Goal: Information Seeking & Learning: Learn about a topic

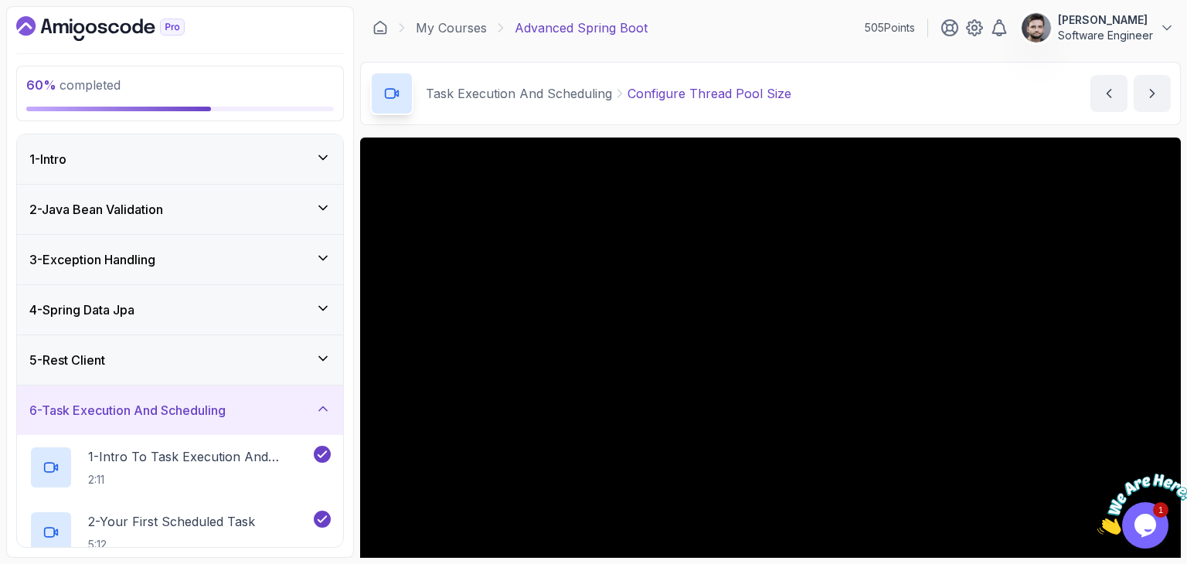
scroll to position [77, 0]
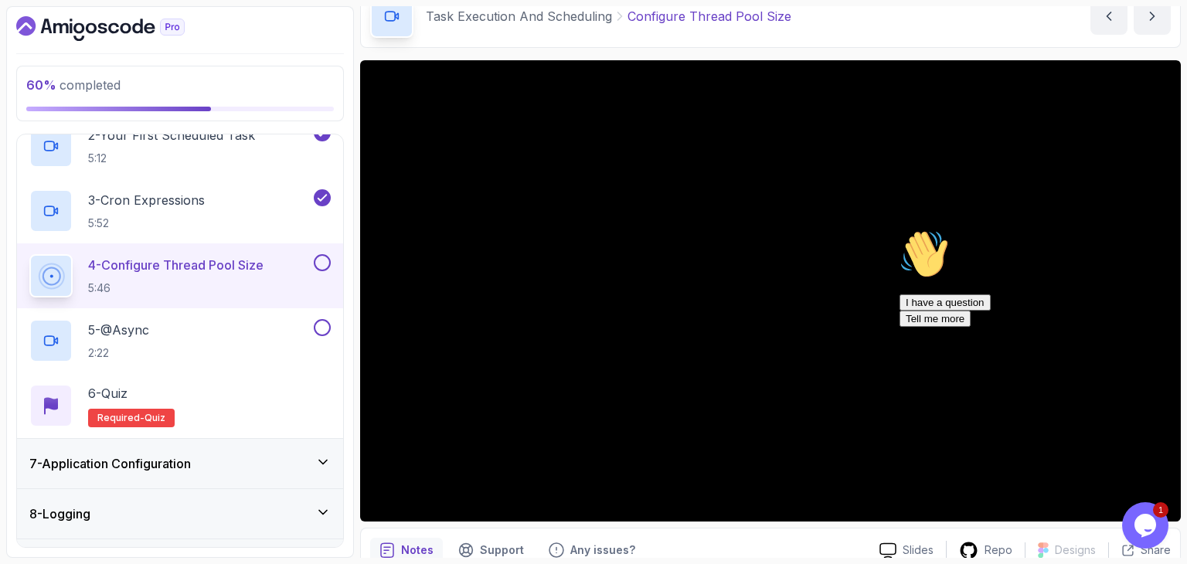
click at [1150, 229] on div "Chat attention grabber" at bounding box center [1038, 229] width 278 height 0
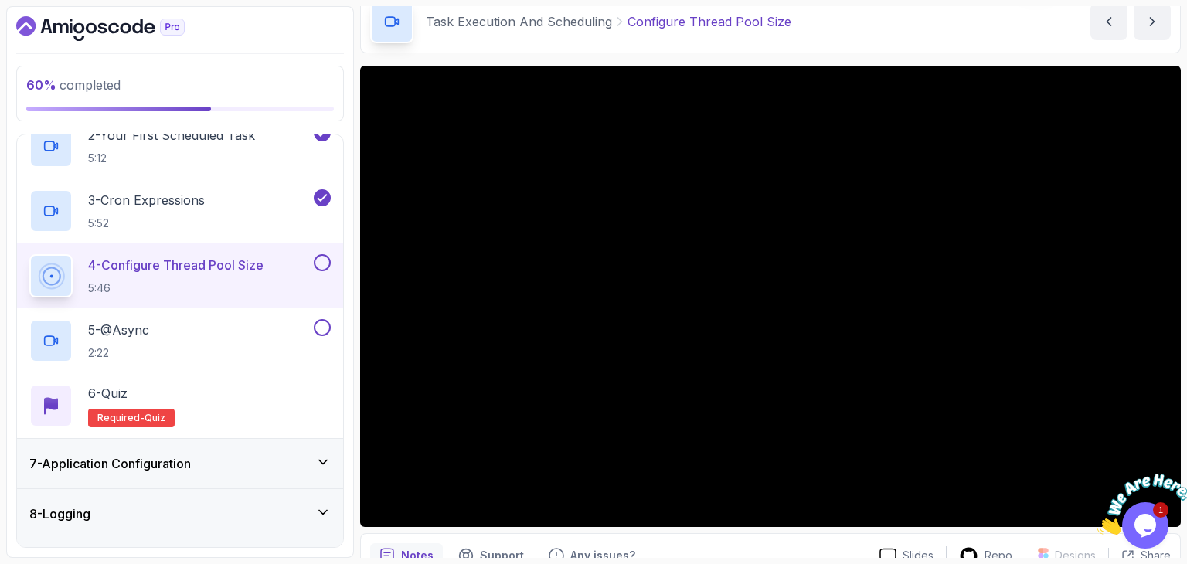
scroll to position [148, 0]
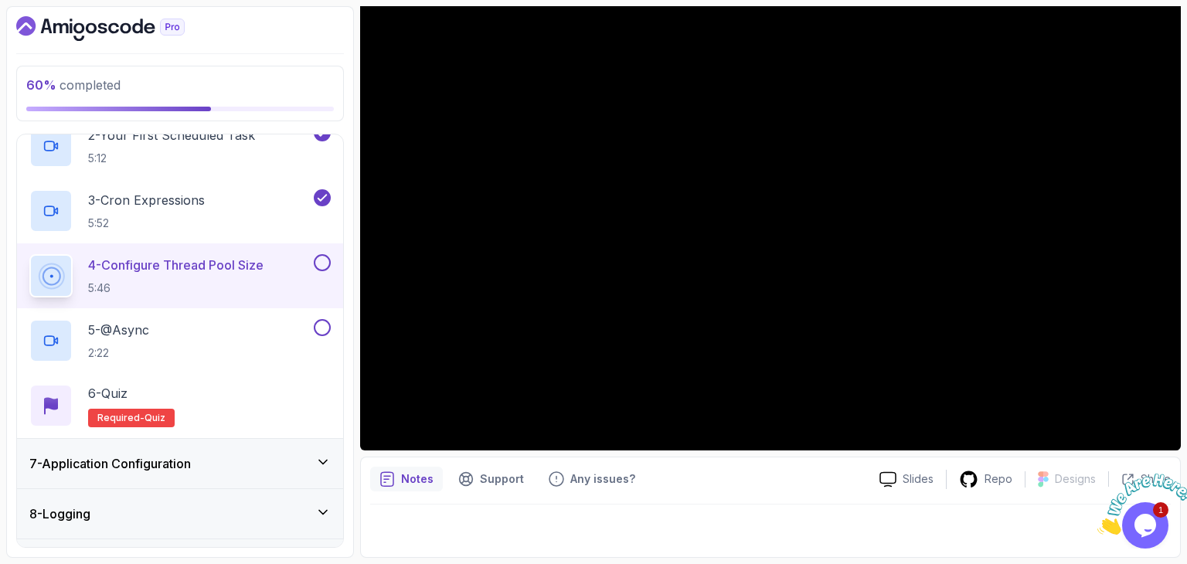
click at [1097, 524] on icon "Close" at bounding box center [1097, 530] width 0 height 13
click at [865, 493] on div "Notes Support Any issues? Slides Repo Designs Design not available Share" at bounding box center [770, 507] width 820 height 101
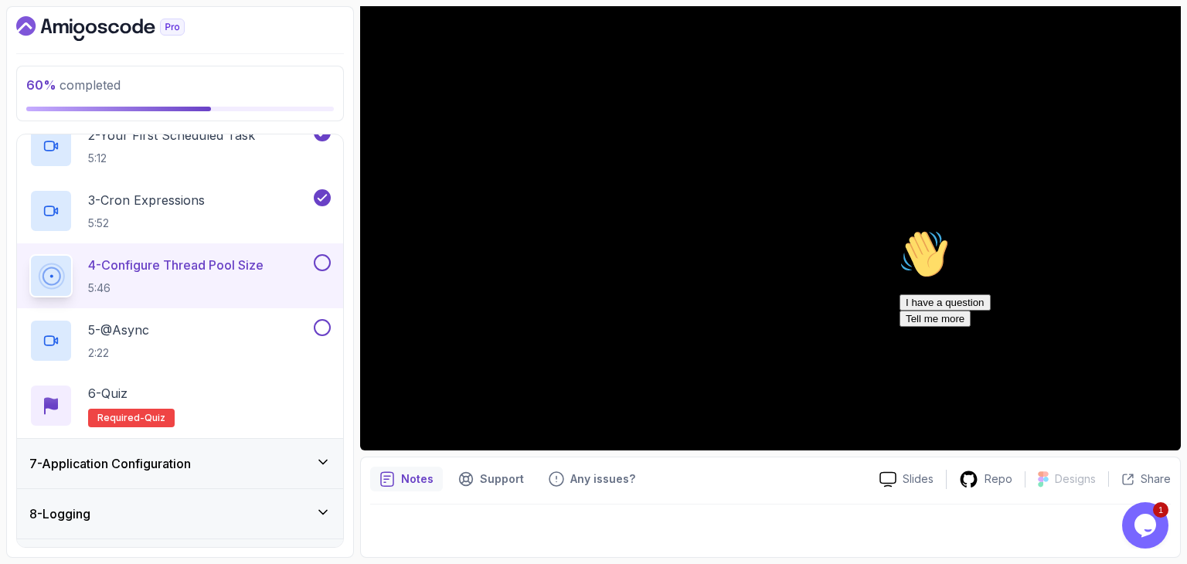
click at [899, 229] on icon "Chat attention grabber" at bounding box center [899, 229] width 0 height 0
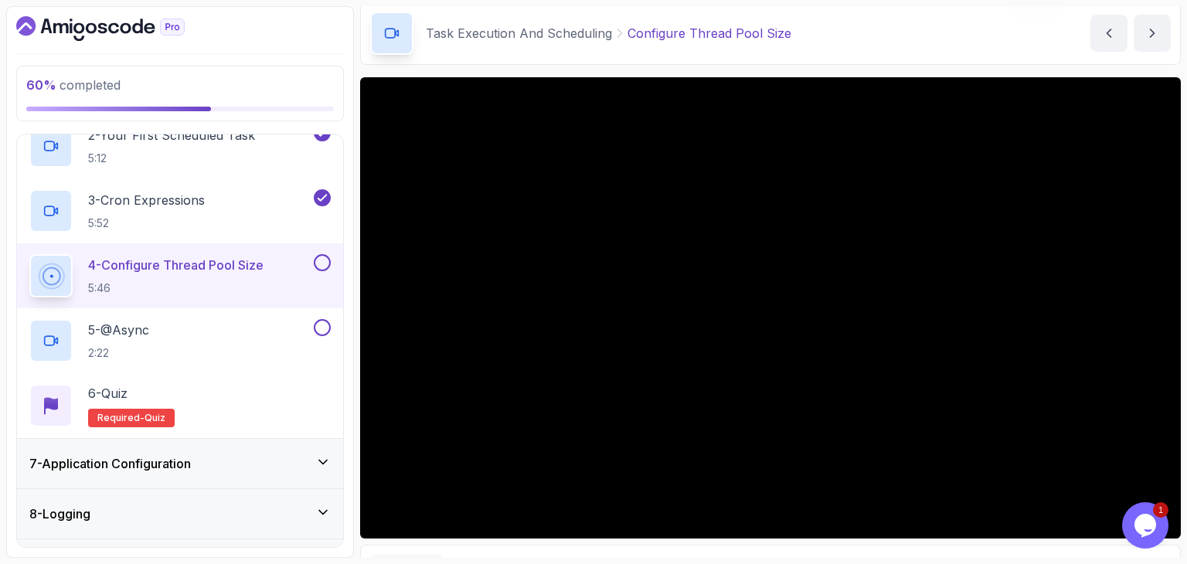
scroll to position [77, 0]
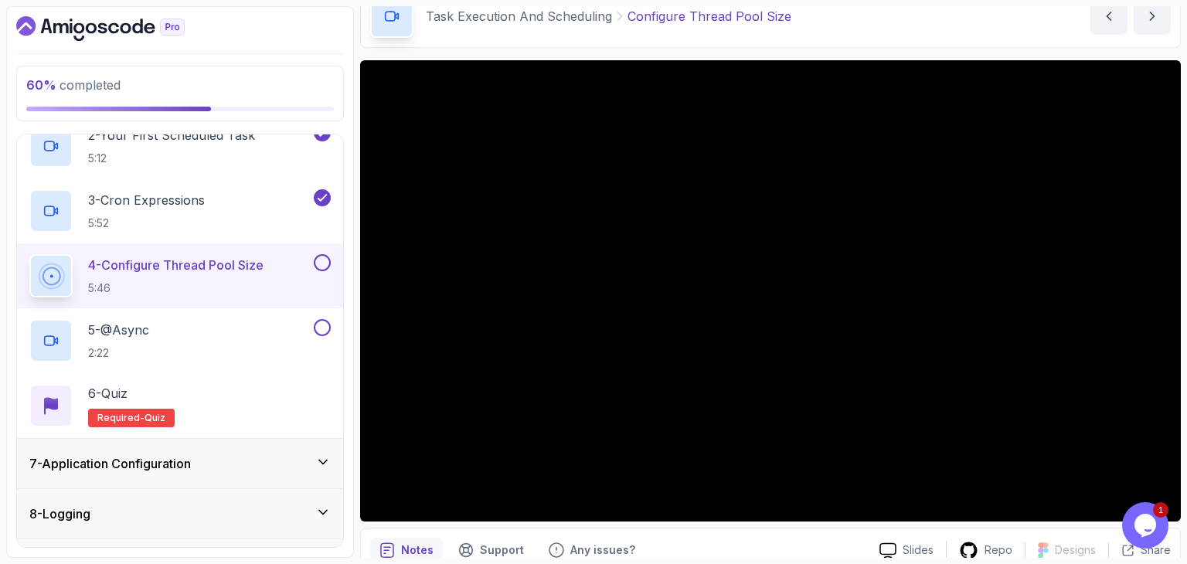
click at [865, 35] on div "Task Execution And Scheduling Configure Thread Pool Size Configure Thread Pool …" at bounding box center [770, 16] width 820 height 63
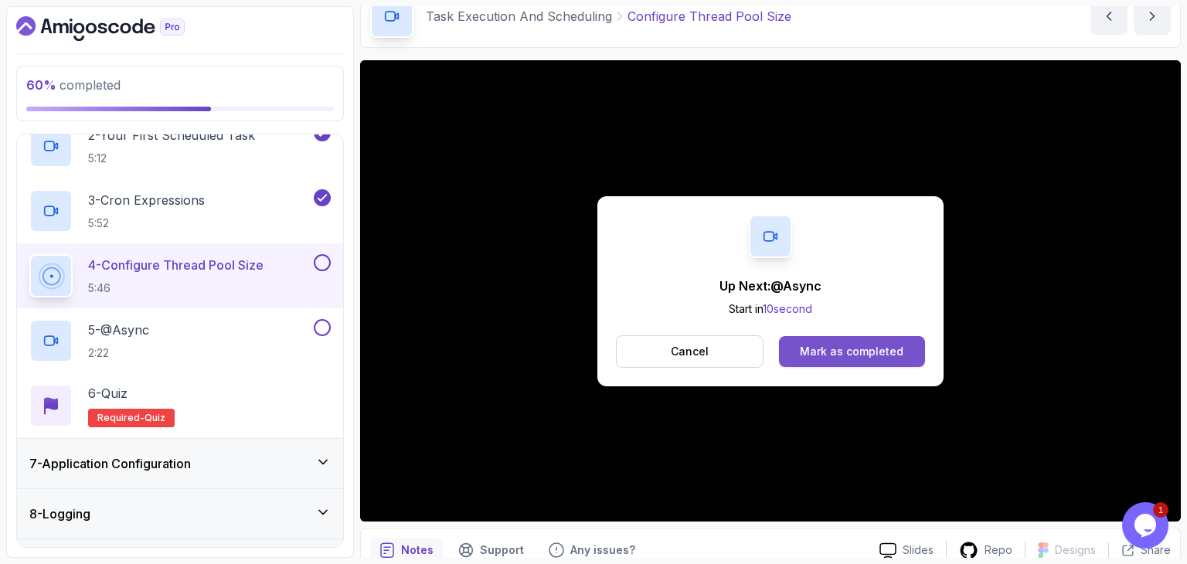
click at [788, 349] on button "Mark as completed" at bounding box center [852, 351] width 146 height 31
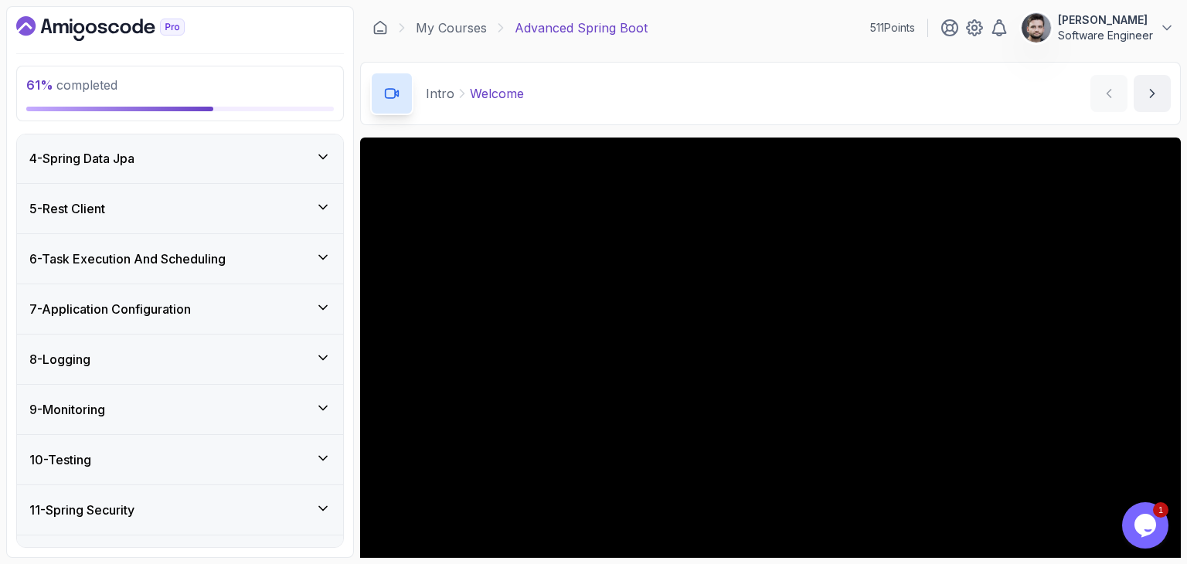
scroll to position [355, 0]
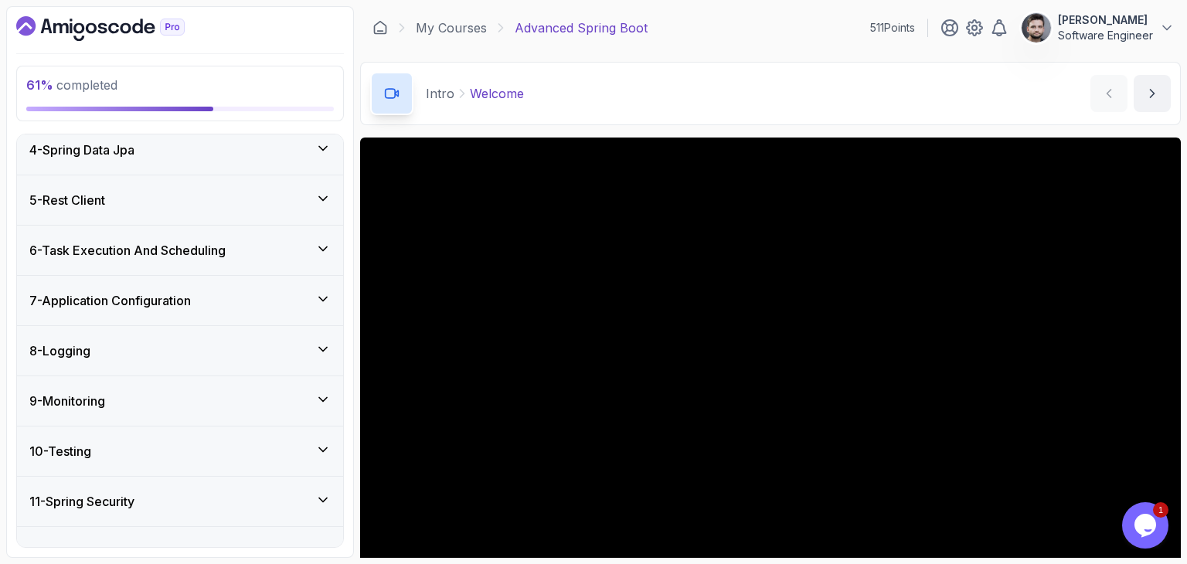
drag, startPoint x: 117, startPoint y: 372, endPoint x: 144, endPoint y: 335, distance: 46.5
click at [120, 371] on div "8 - Logging" at bounding box center [180, 350] width 326 height 49
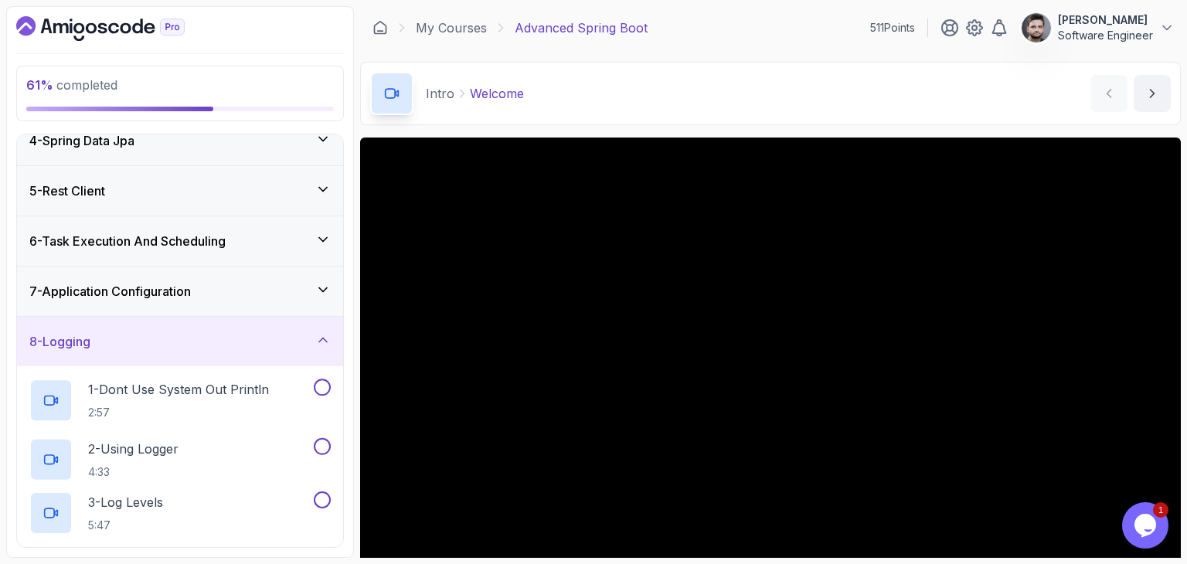
click at [150, 314] on div "7 - Application Configuration" at bounding box center [180, 291] width 326 height 49
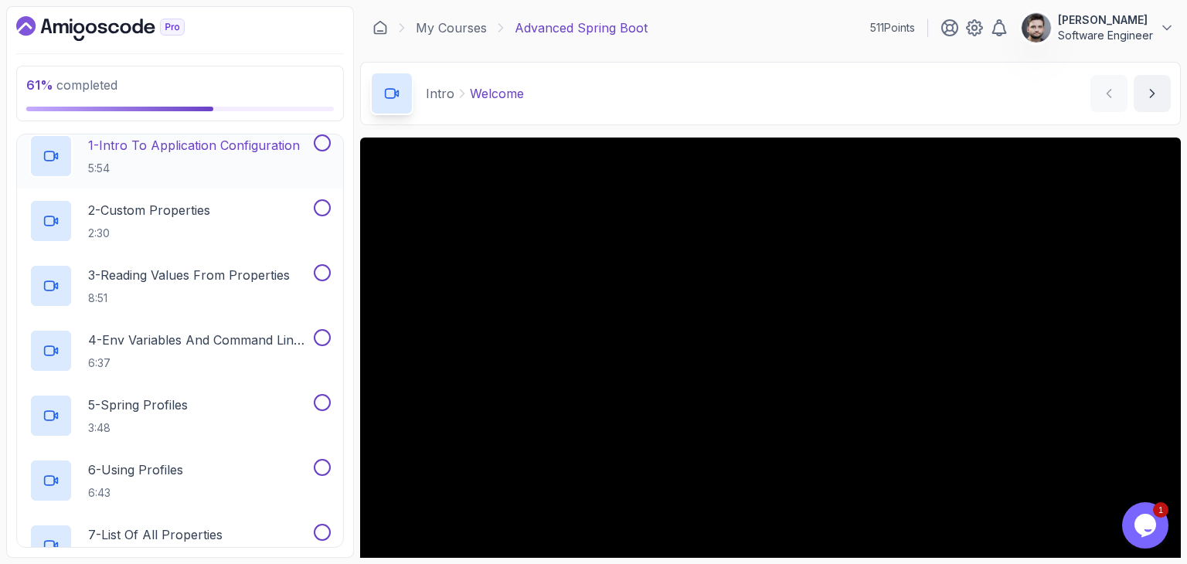
scroll to position [237, 0]
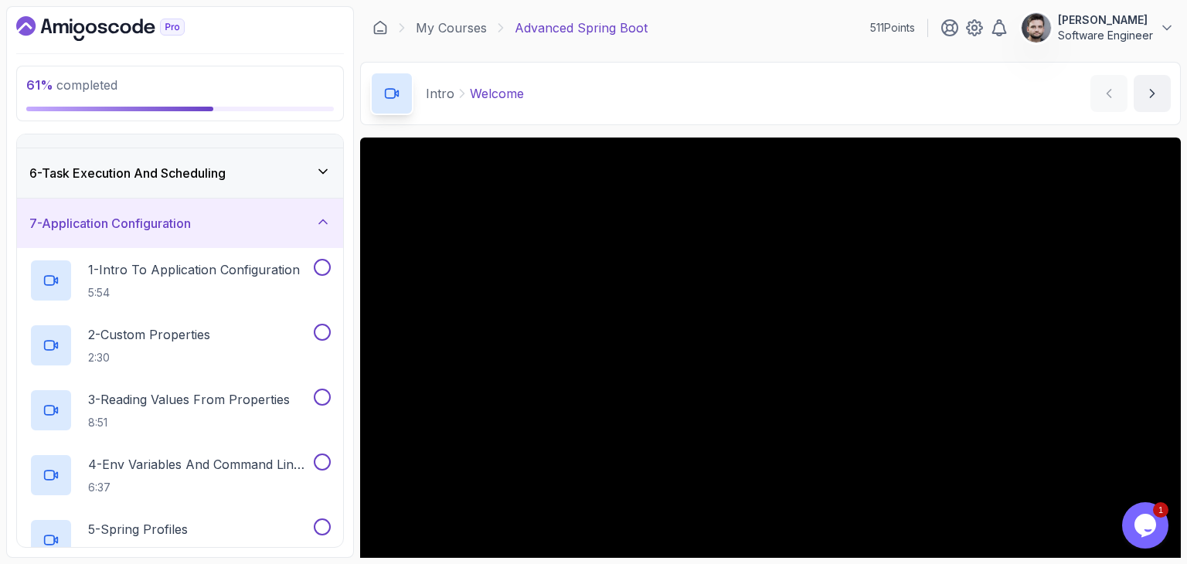
click at [219, 178] on h3 "6 - Task Execution And Scheduling" at bounding box center [127, 173] width 196 height 19
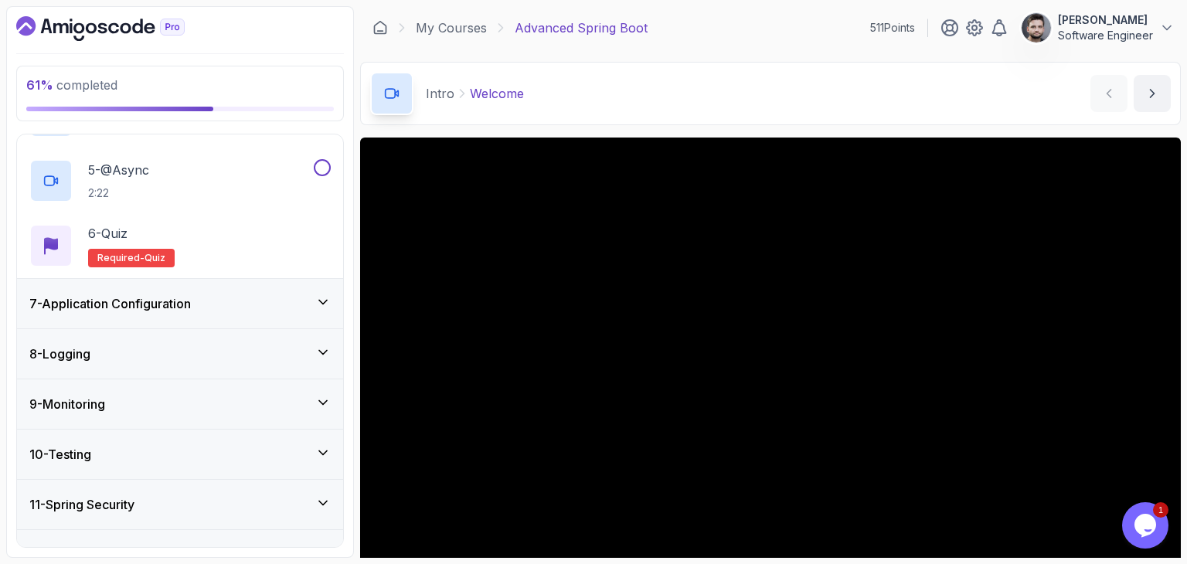
scroll to position [392, 0]
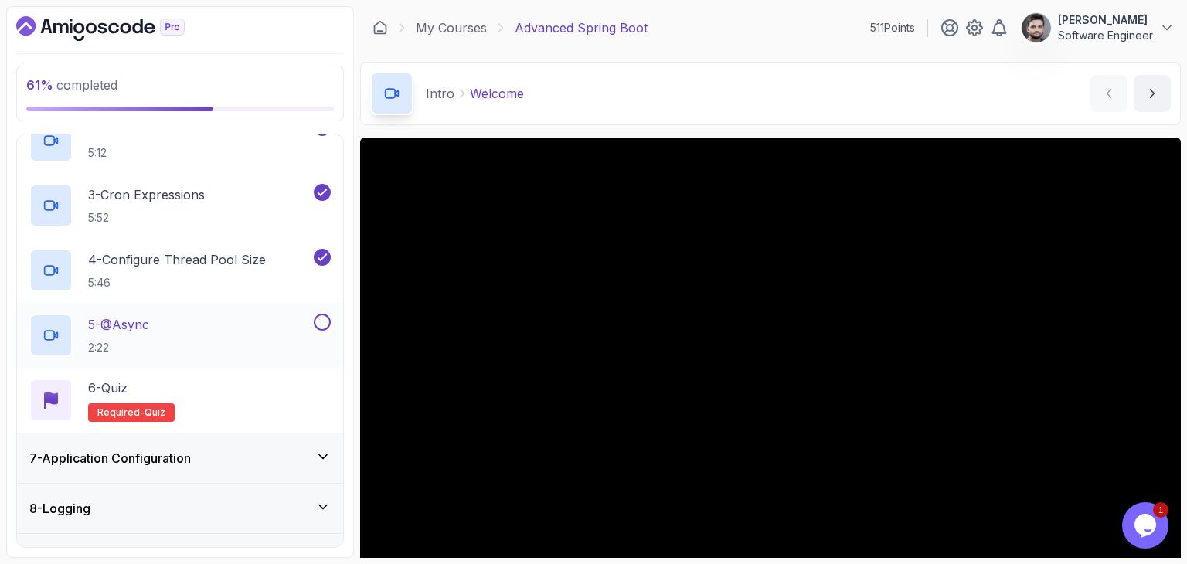
click at [216, 324] on div "5 - @Async 2:22" at bounding box center [169, 335] width 281 height 43
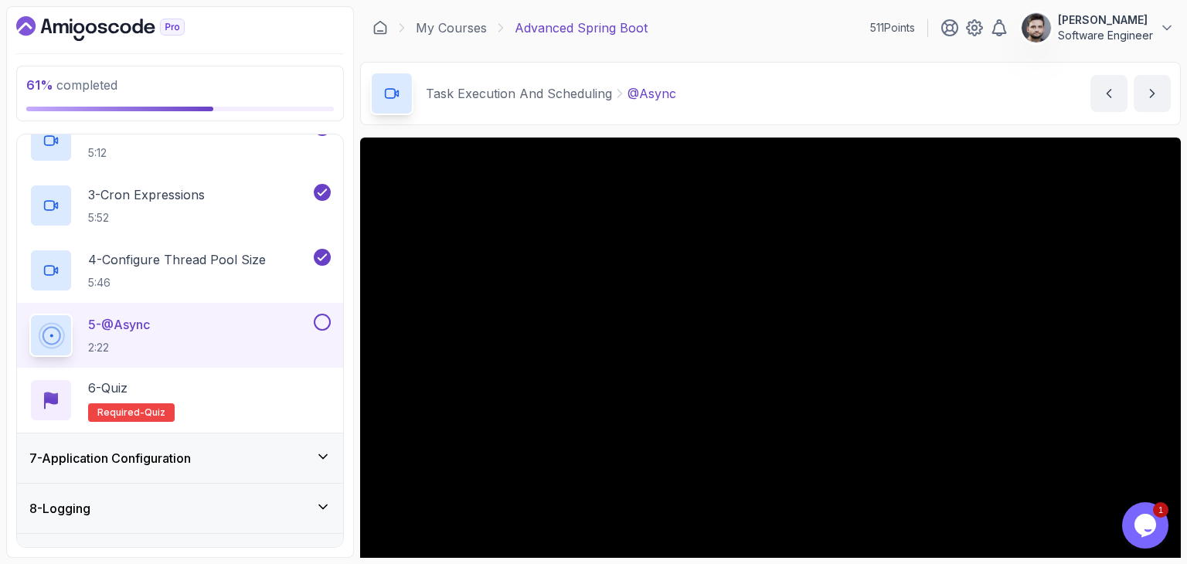
scroll to position [77, 0]
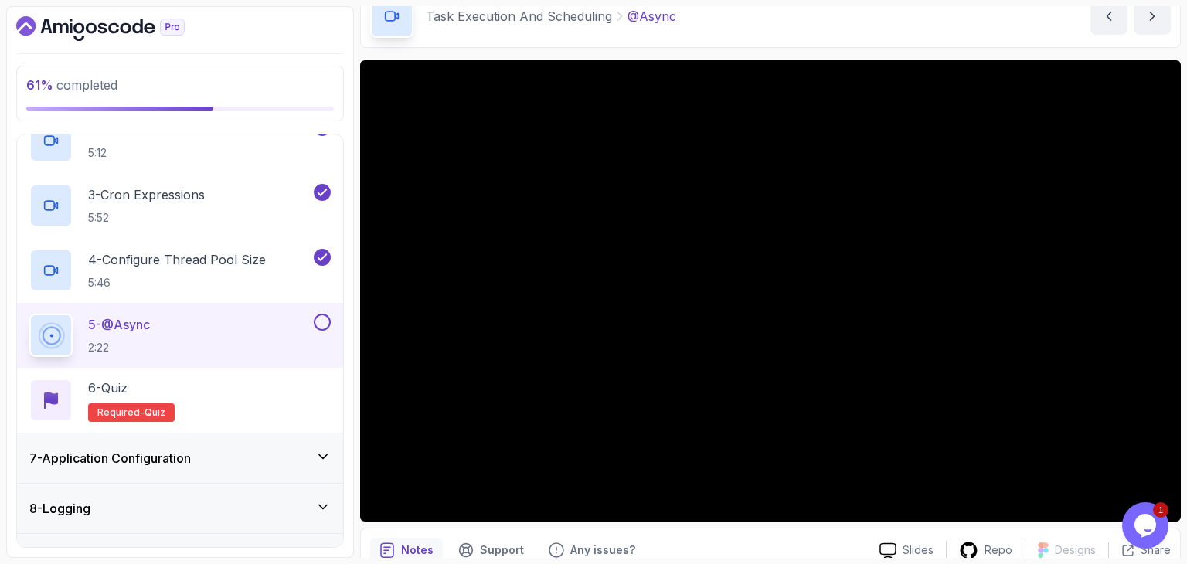
click at [754, 31] on div "Task Execution And Scheduling @Async @Async by nelson" at bounding box center [770, 16] width 820 height 63
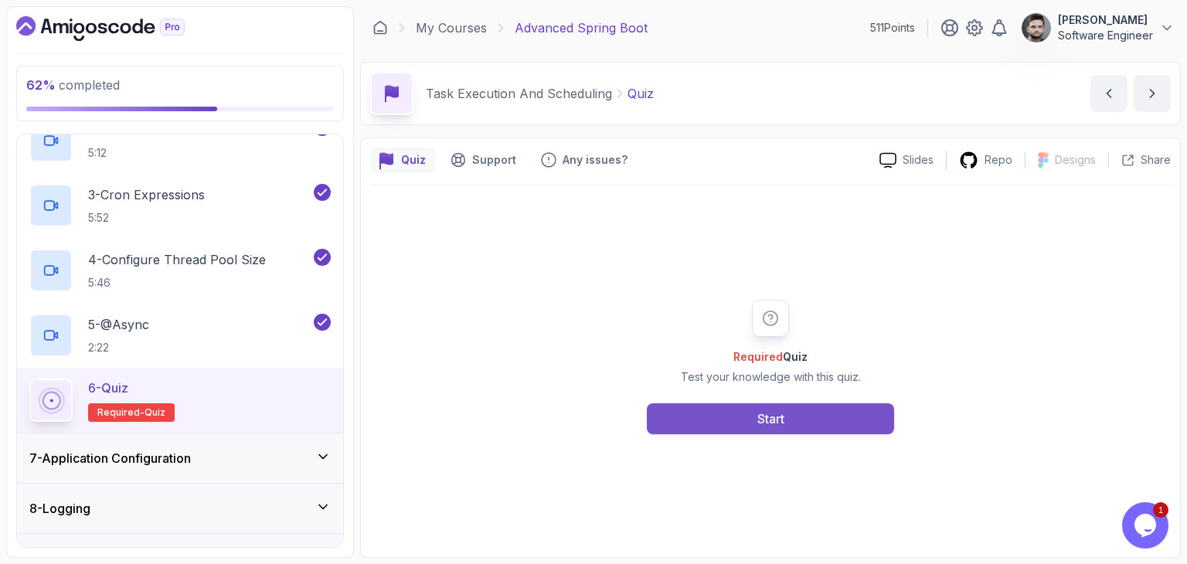
click at [735, 423] on button "Start" at bounding box center [770, 418] width 247 height 31
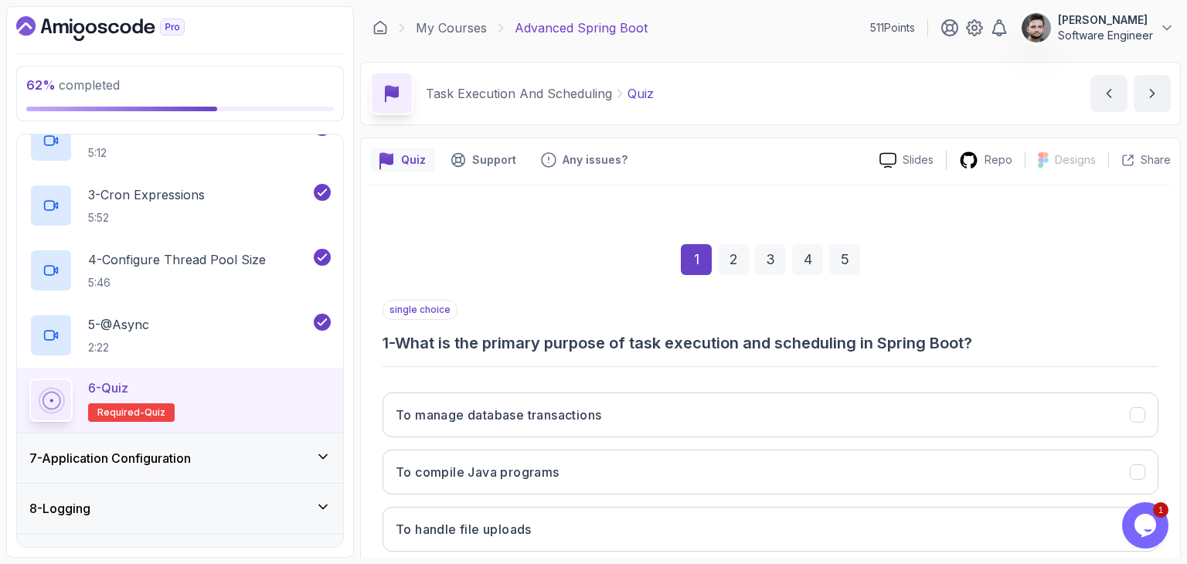
scroll to position [148, 0]
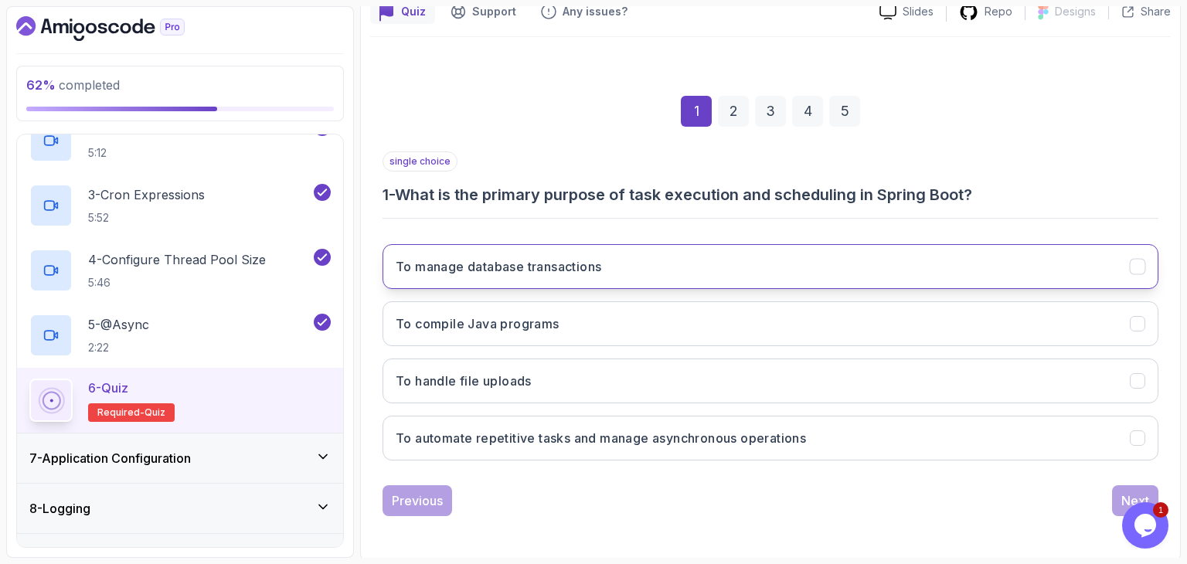
click at [594, 263] on h3 "To manage database transactions" at bounding box center [498, 266] width 205 height 19
click at [653, 285] on button "To manage database transactions" at bounding box center [770, 266] width 776 height 45
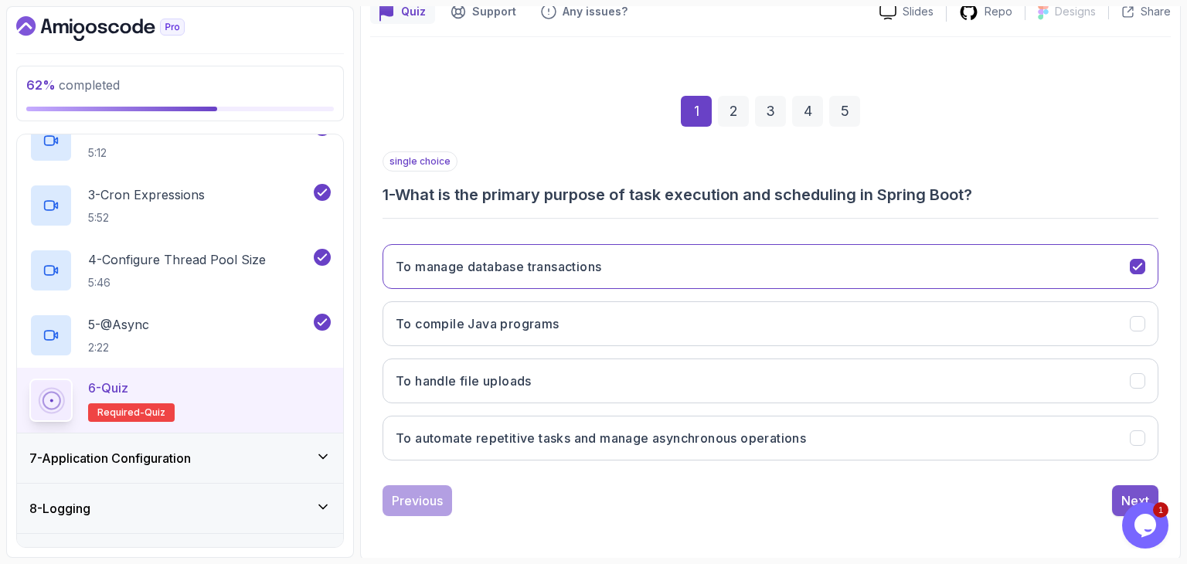
click at [1147, 491] on div "Next" at bounding box center [1135, 500] width 28 height 19
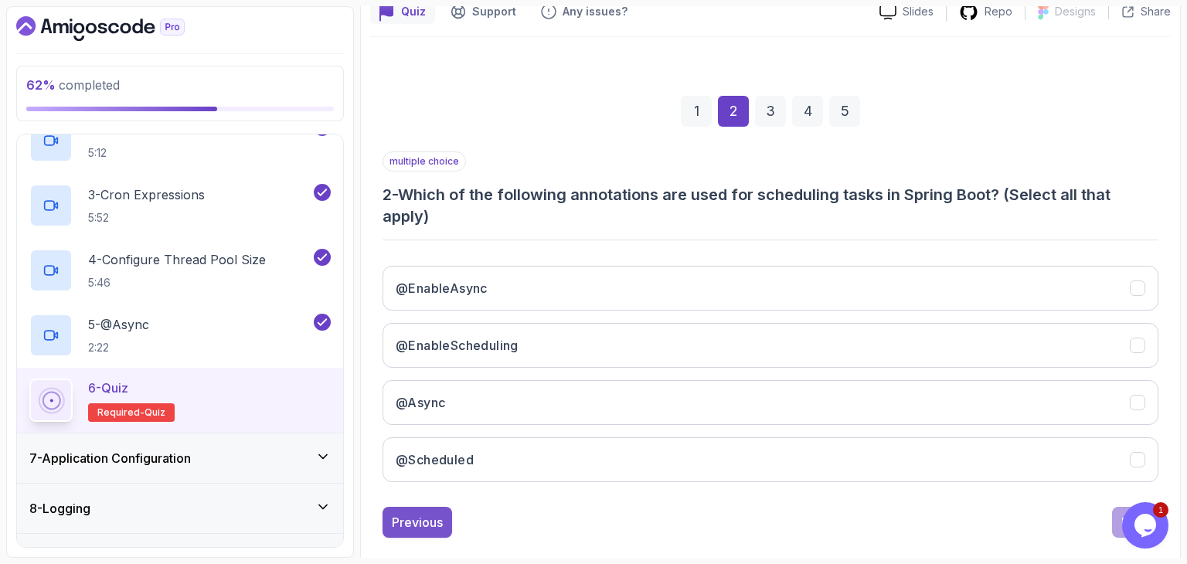
click at [386, 516] on button "Previous" at bounding box center [417, 522] width 70 height 31
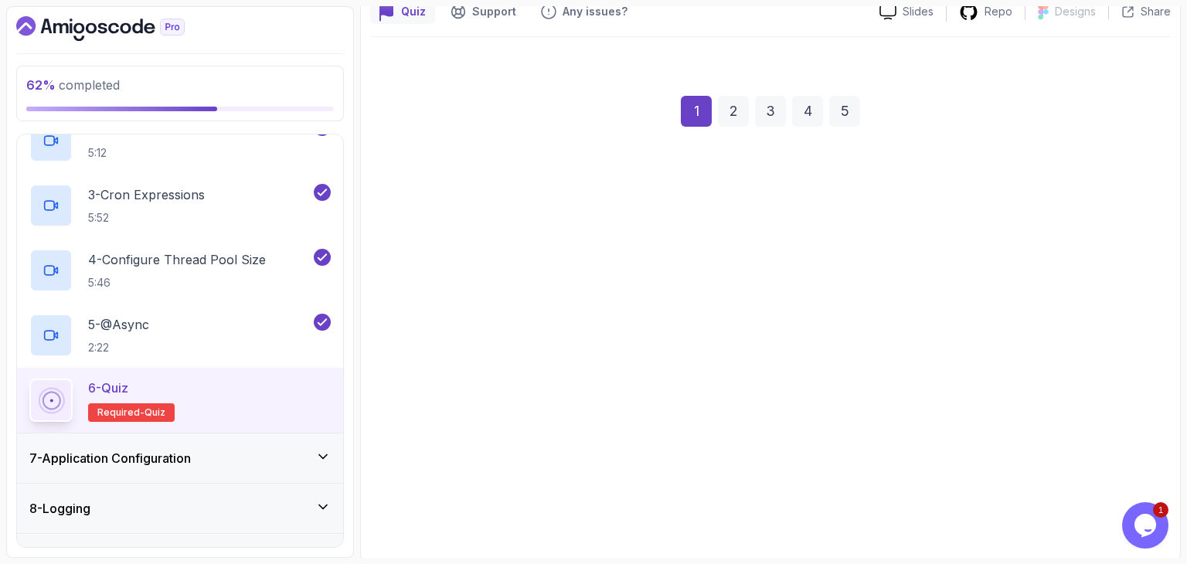
click at [762, 449] on button "To manage database transactions" at bounding box center [770, 437] width 776 height 45
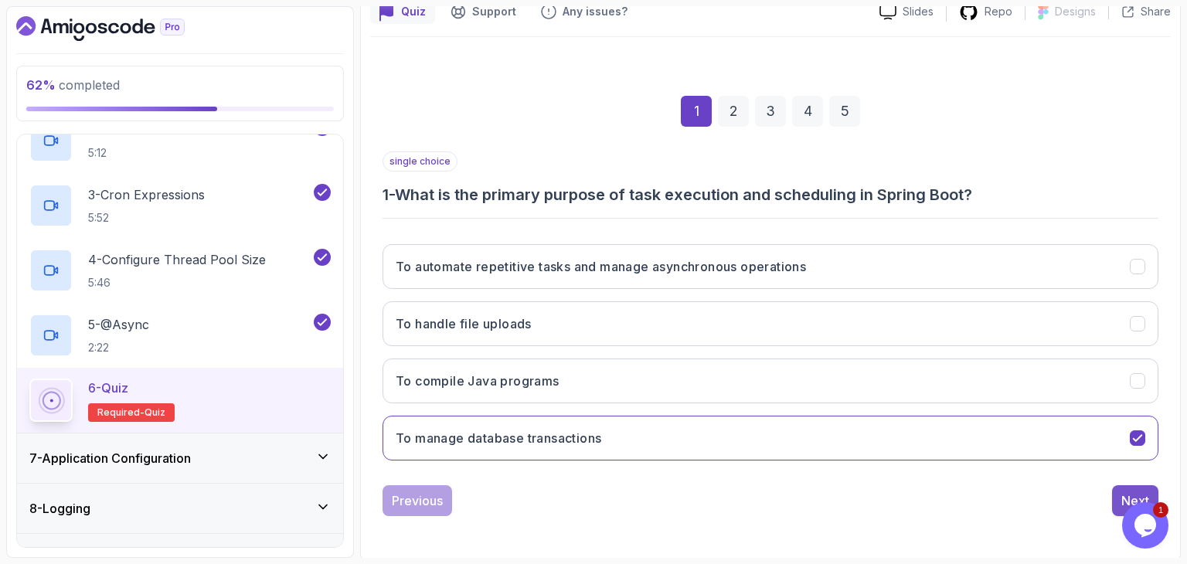
click at [1140, 492] on div "Next" at bounding box center [1135, 500] width 28 height 19
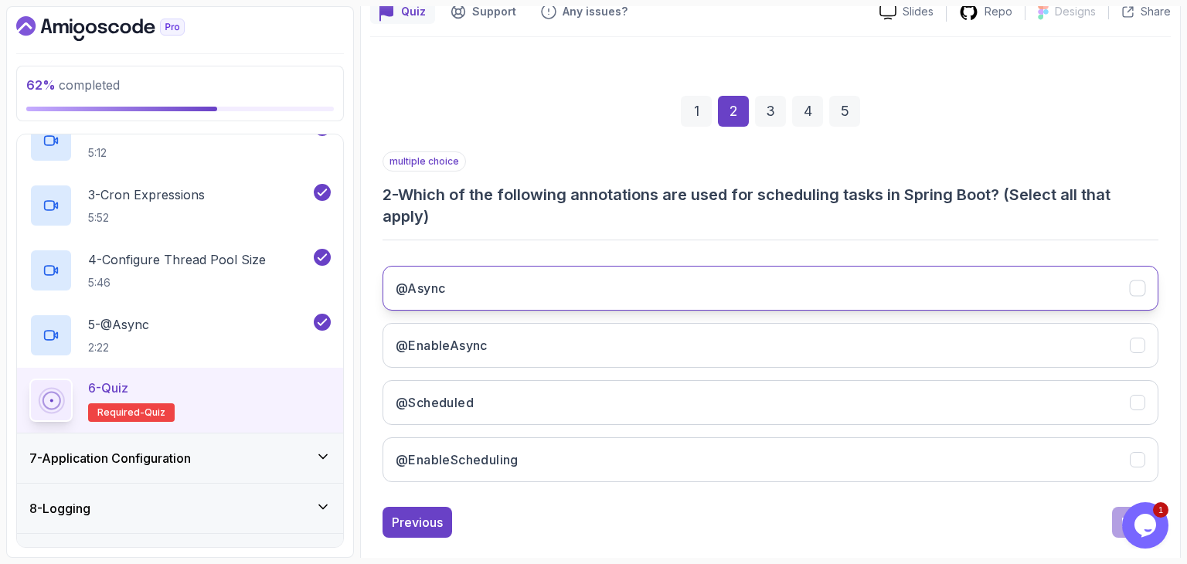
click at [824, 280] on button "@Async" at bounding box center [770, 288] width 776 height 45
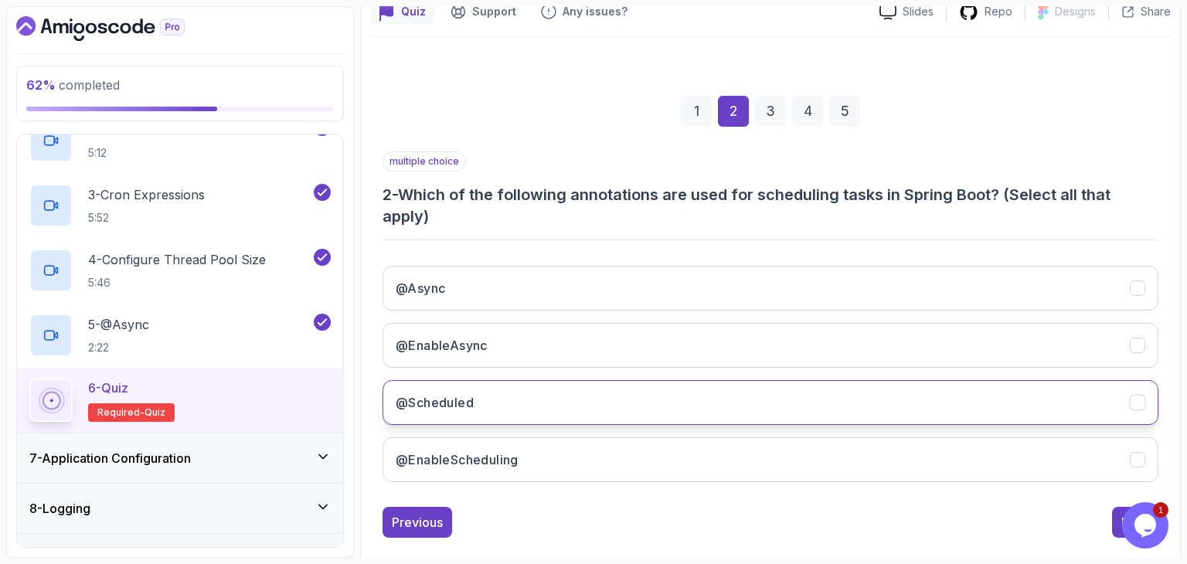
click at [828, 399] on button "@Scheduled" at bounding box center [770, 402] width 776 height 45
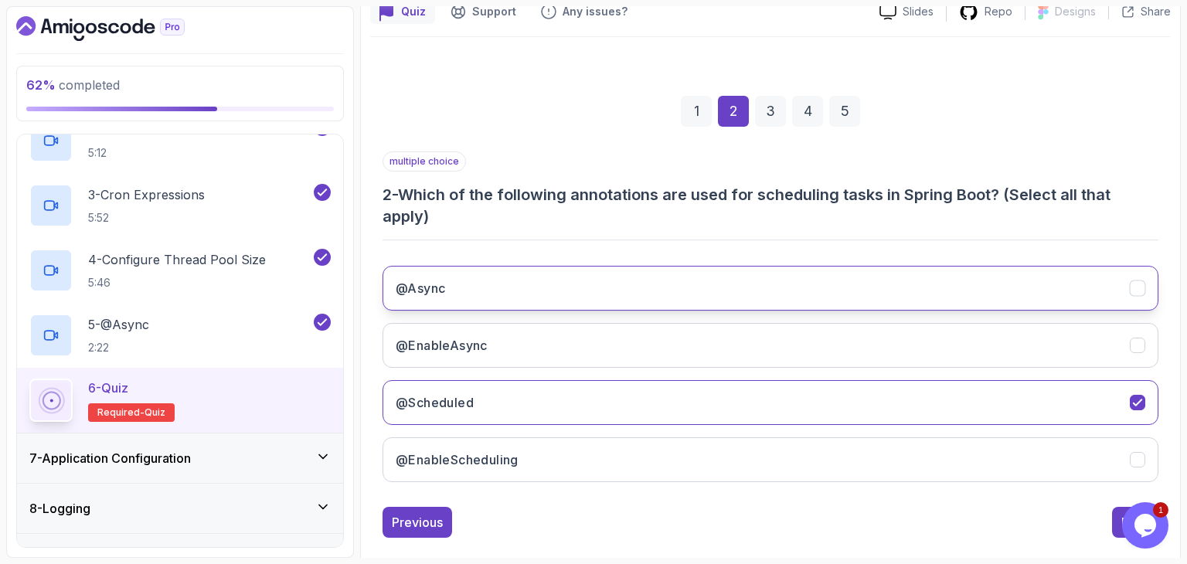
click at [793, 296] on button "@Async" at bounding box center [770, 288] width 776 height 45
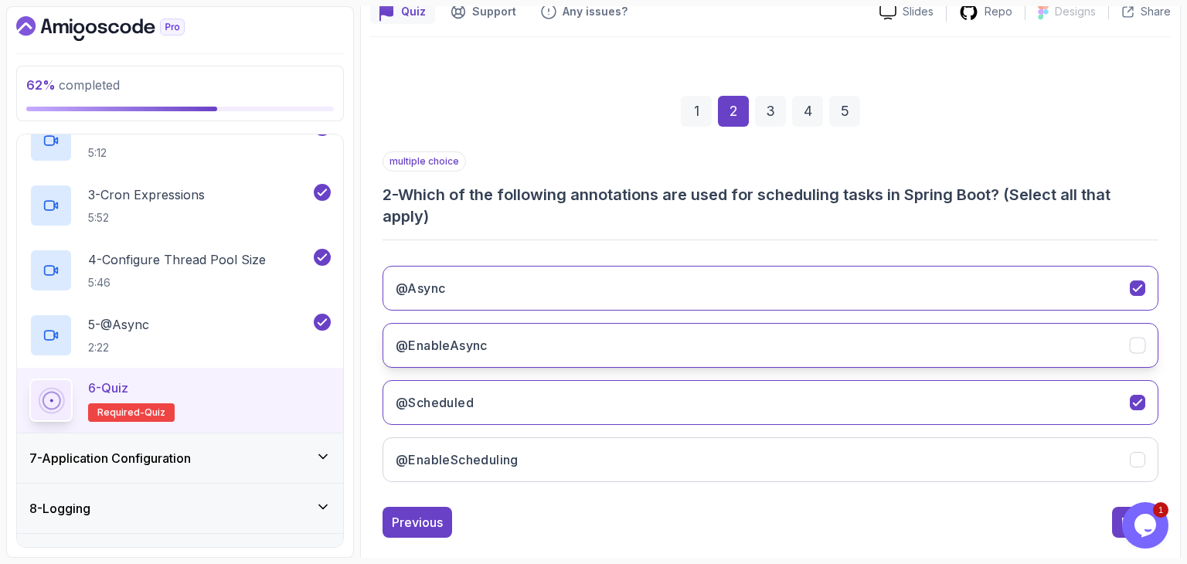
click at [517, 355] on button "@EnableAsync" at bounding box center [770, 345] width 776 height 45
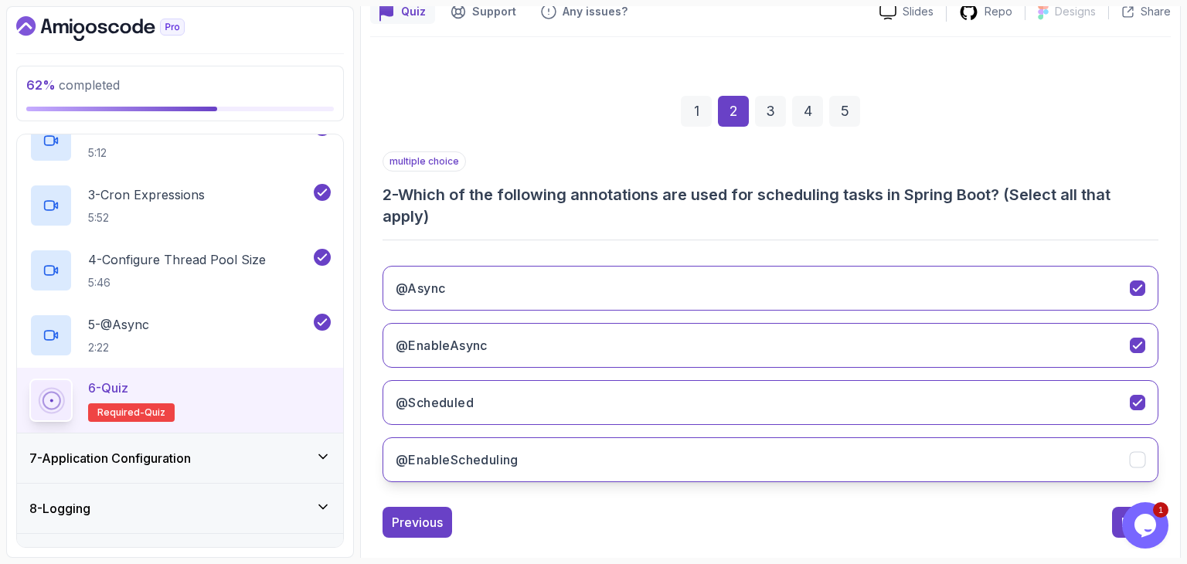
click at [641, 450] on button "@EnableScheduling" at bounding box center [770, 459] width 776 height 45
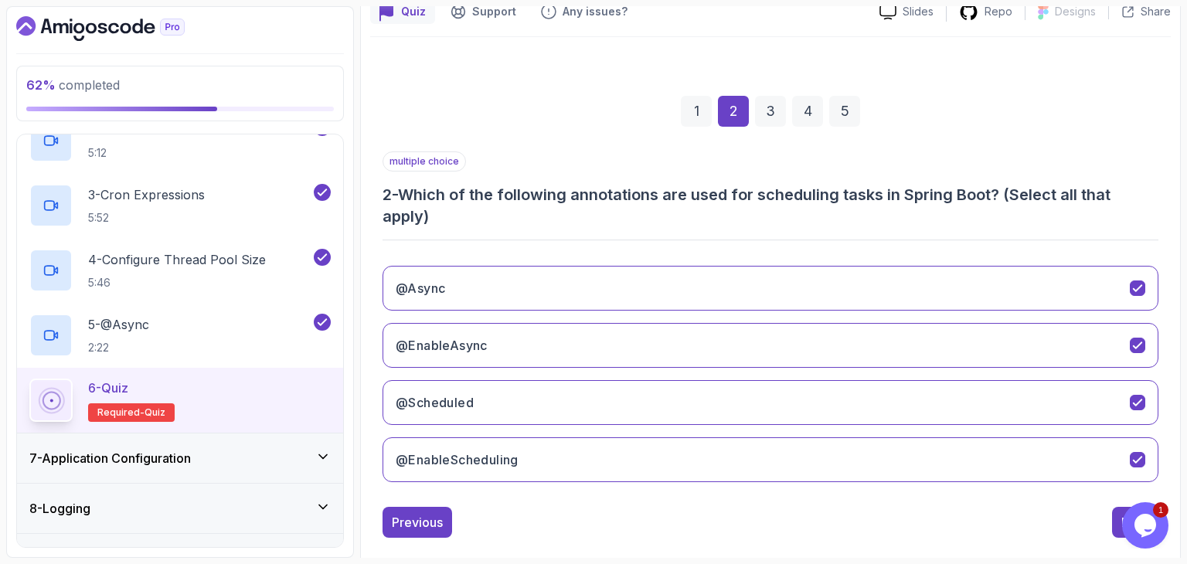
click html "1 Opens Chat This icon Opens the chat window."
click at [1119, 509] on button "Next" at bounding box center [1135, 522] width 46 height 31
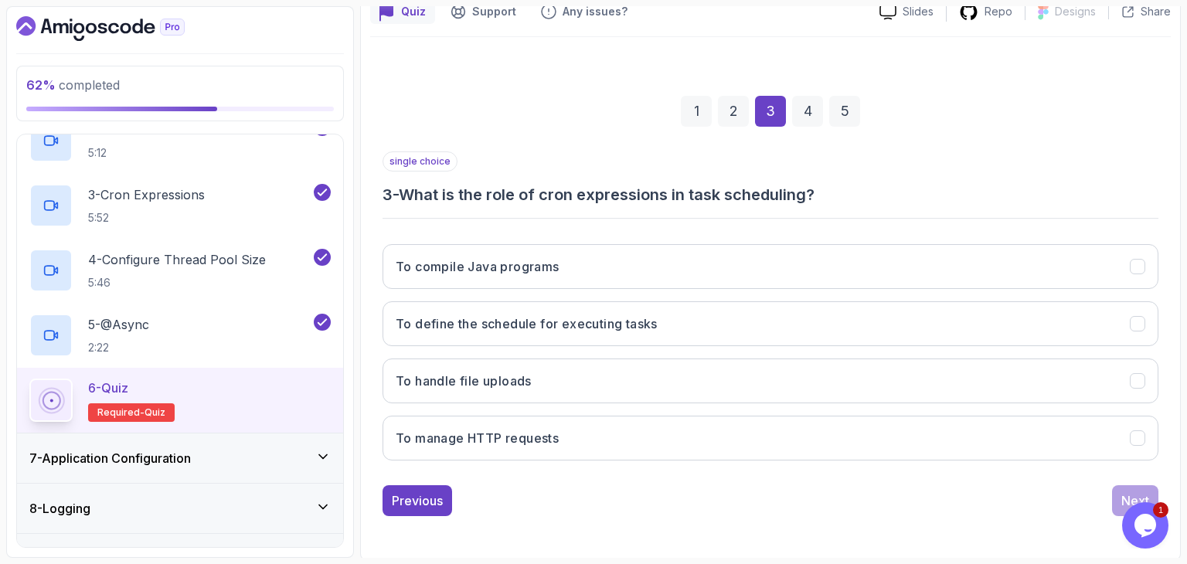
click at [895, 115] on div "1 2 3 4 5" at bounding box center [770, 111] width 776 height 80
click at [957, 108] on div "1 2 3 4 5" at bounding box center [770, 111] width 776 height 80
click at [806, 115] on div "4" at bounding box center [807, 111] width 31 height 31
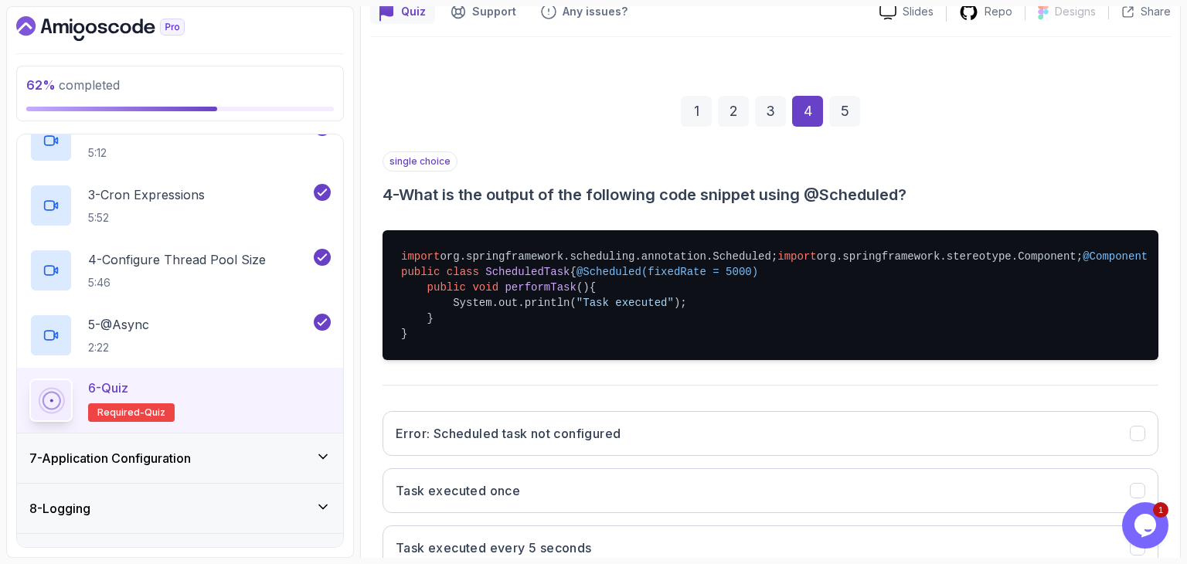
click at [709, 112] on div "1" at bounding box center [696, 111] width 31 height 31
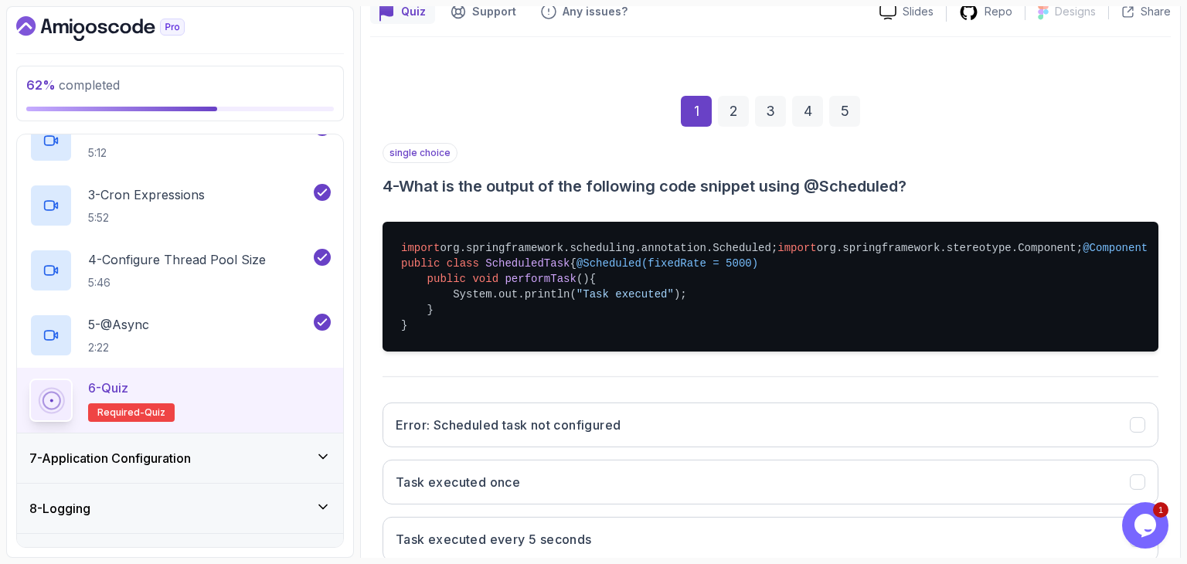
click at [732, 112] on div "2" at bounding box center [733, 111] width 31 height 31
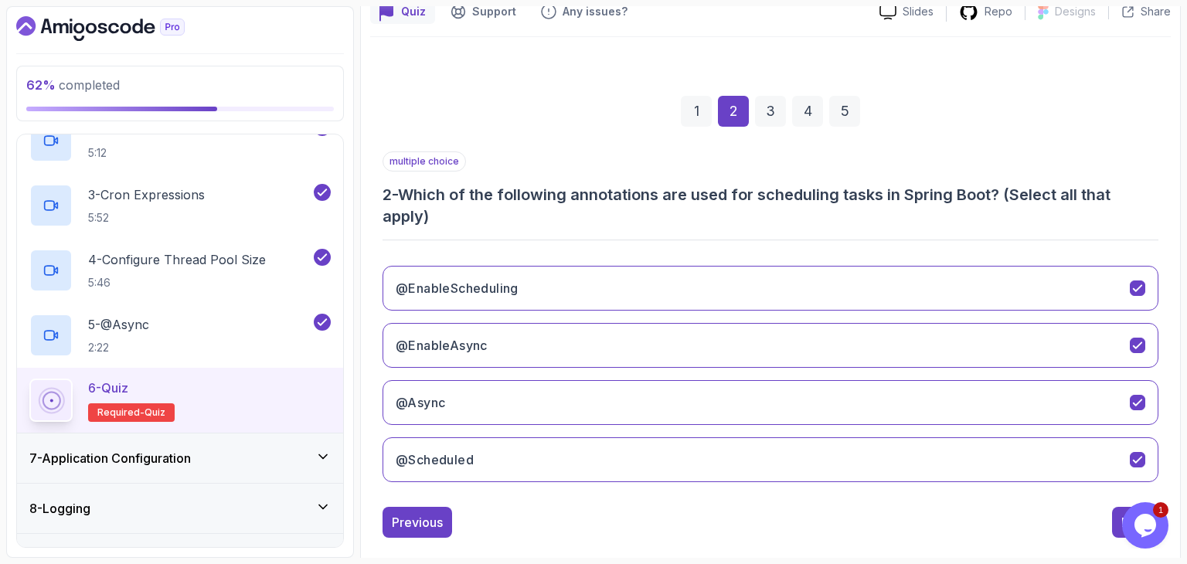
click at [773, 113] on div "3" at bounding box center [770, 111] width 31 height 31
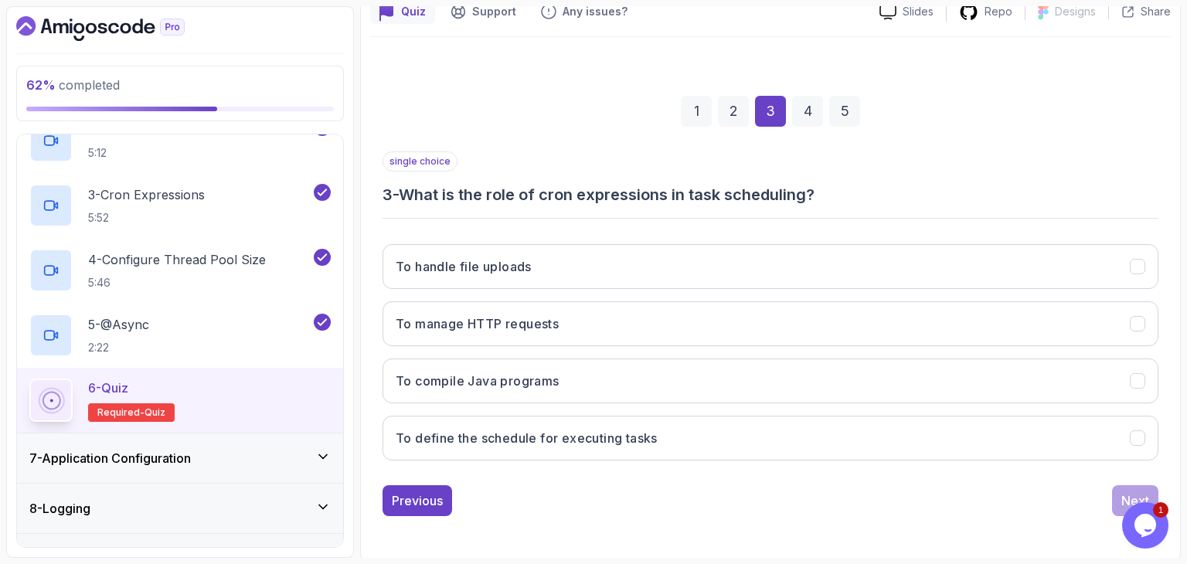
click at [905, 111] on div "1 2 3 4 5" at bounding box center [770, 111] width 776 height 80
click at [898, 112] on div "1 2 3 4 5" at bounding box center [770, 111] width 776 height 80
drag, startPoint x: 898, startPoint y: 112, endPoint x: 851, endPoint y: 112, distance: 46.4
click at [874, 112] on div "1 2 3 4 5" at bounding box center [770, 111] width 776 height 80
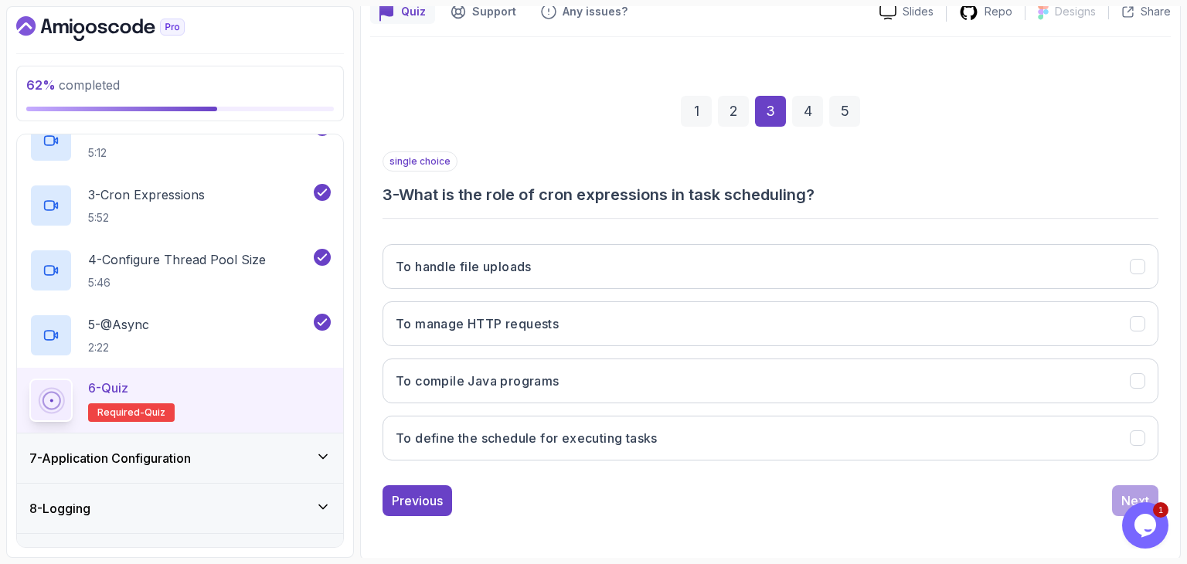
click at [825, 134] on div "1 2 3 4 5" at bounding box center [770, 111] width 776 height 80
click at [776, 110] on div "3" at bounding box center [770, 111] width 31 height 31
click at [779, 148] on div "1 2 3 4 5" at bounding box center [770, 111] width 776 height 80
click at [536, 85] on div "1 2 3 4 5" at bounding box center [770, 111] width 776 height 80
click at [518, 143] on div "1 2 3 4 5" at bounding box center [770, 111] width 776 height 80
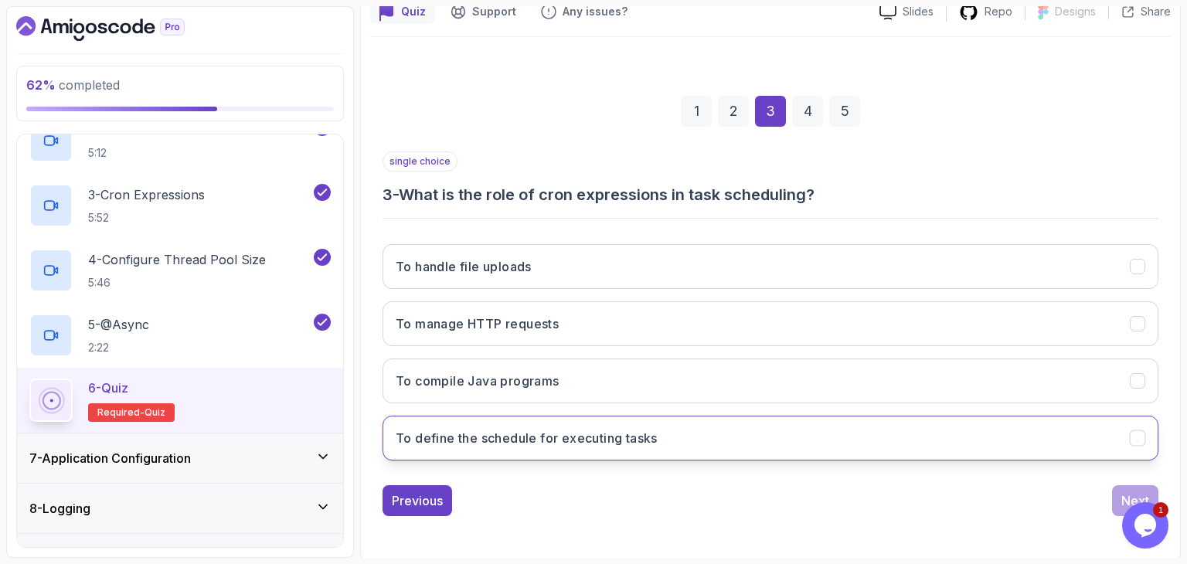
click at [579, 433] on h3 "To define the schedule for executing tasks" at bounding box center [527, 438] width 262 height 19
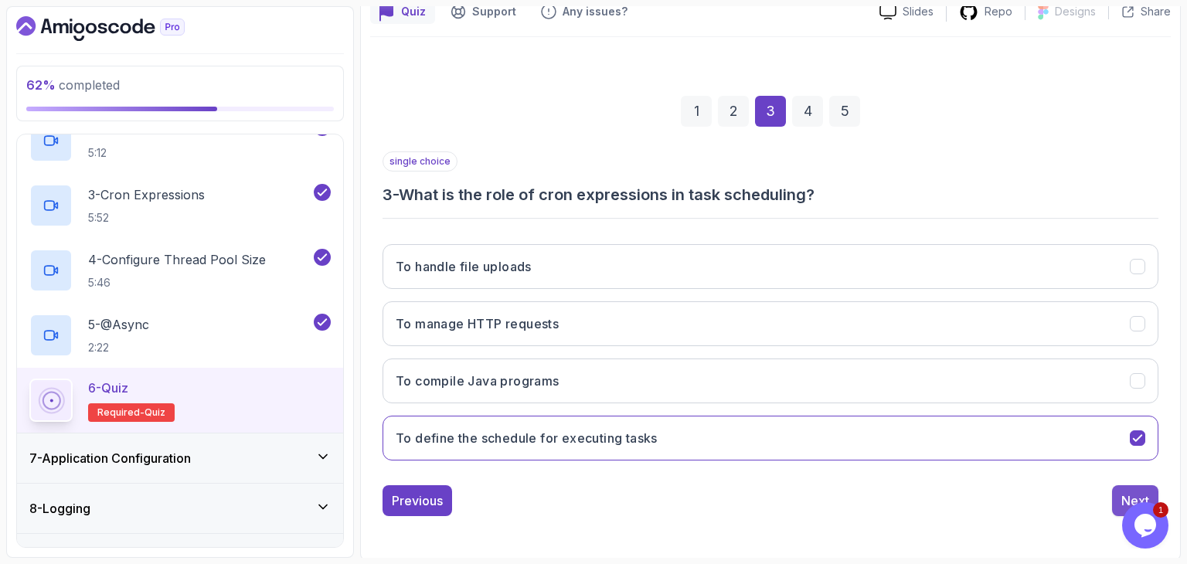
click at [1116, 492] on button "Next" at bounding box center [1135, 500] width 46 height 31
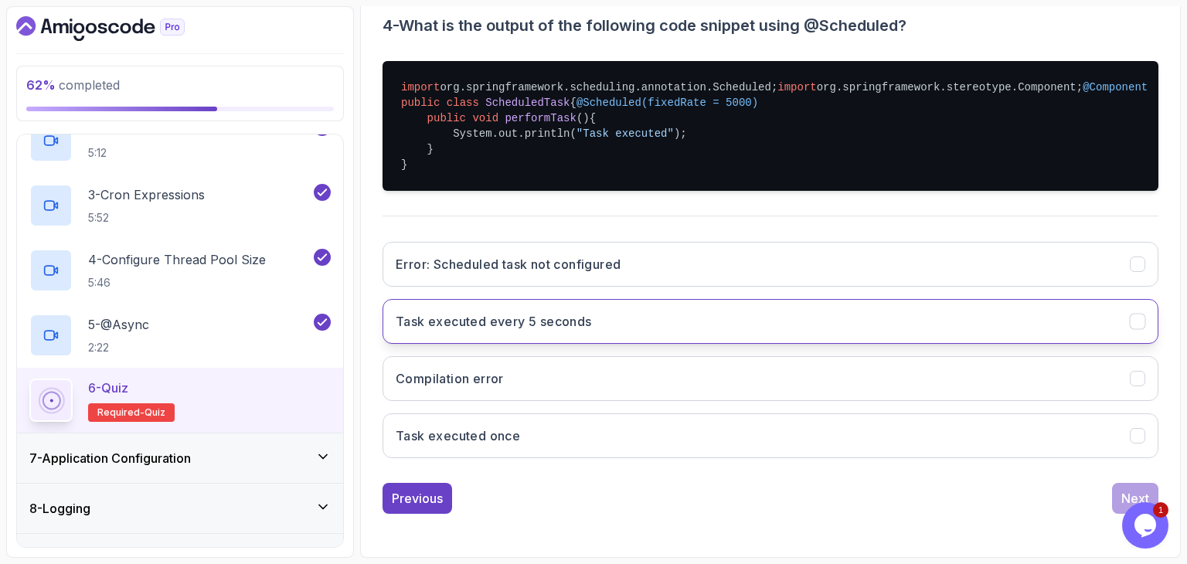
scroll to position [392, 0]
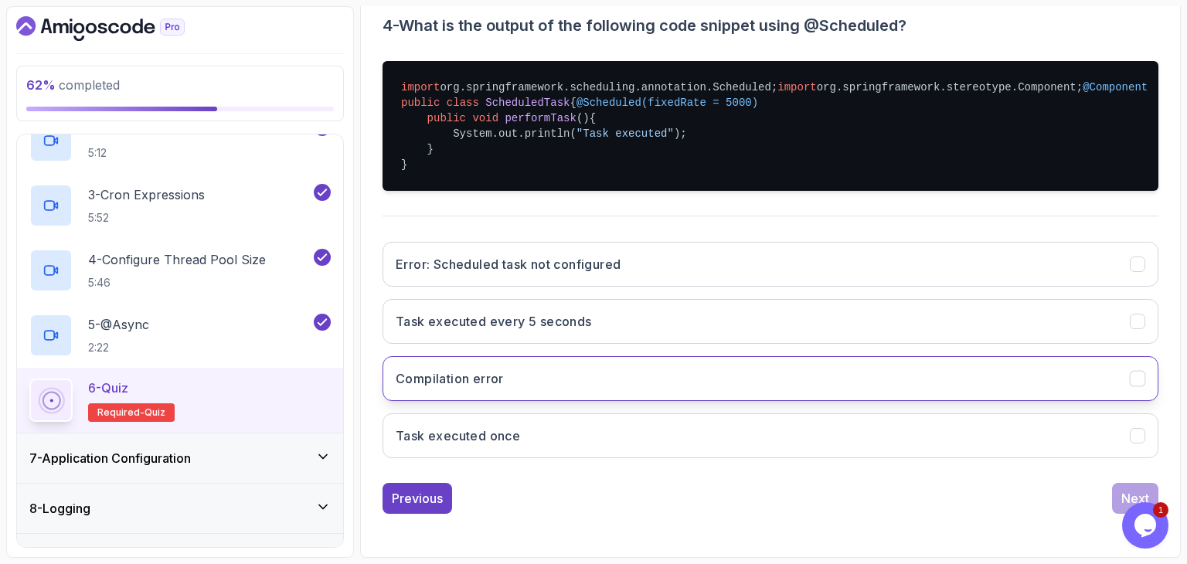
drag, startPoint x: 584, startPoint y: 389, endPoint x: 603, endPoint y: 392, distance: 18.8
click at [584, 389] on button "Compilation error" at bounding box center [770, 378] width 776 height 45
click at [1124, 492] on div "Next" at bounding box center [1135, 498] width 28 height 19
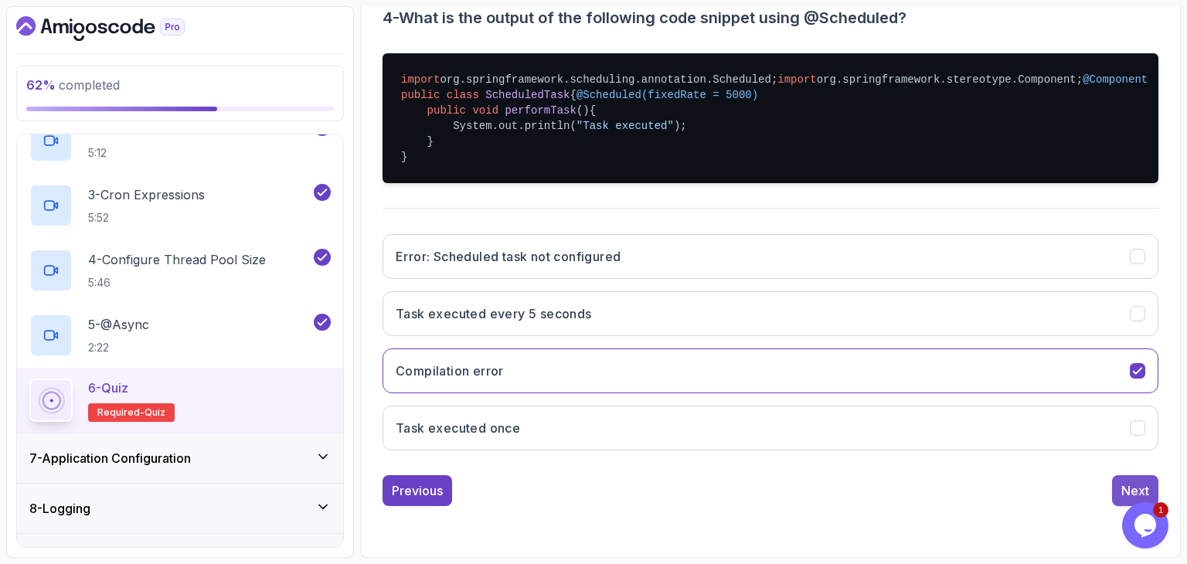
scroll to position [148, 0]
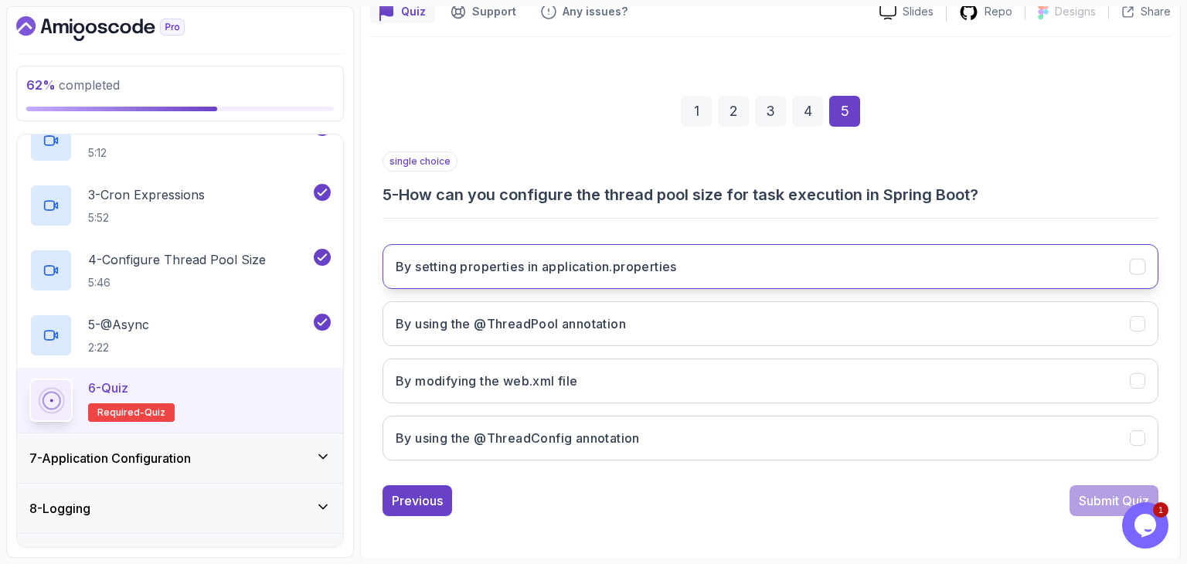
drag, startPoint x: 512, startPoint y: 270, endPoint x: 516, endPoint y: 277, distance: 8.6
click at [512, 270] on h3 "By setting properties in application.properties" at bounding box center [536, 266] width 281 height 19
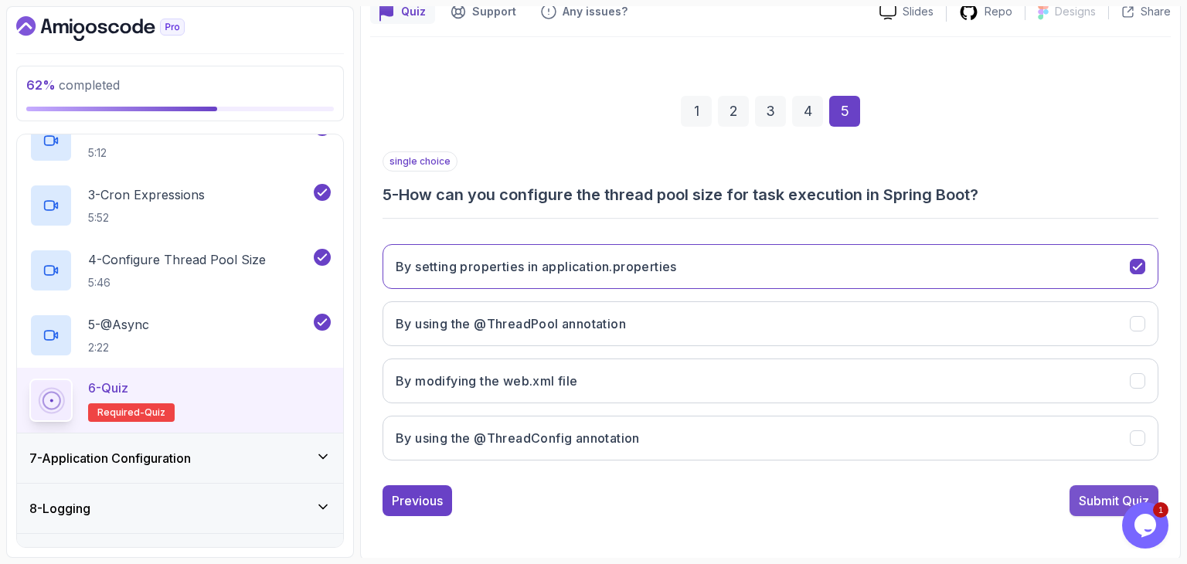
click at [1098, 507] on div "Submit Quiz" at bounding box center [1113, 500] width 70 height 19
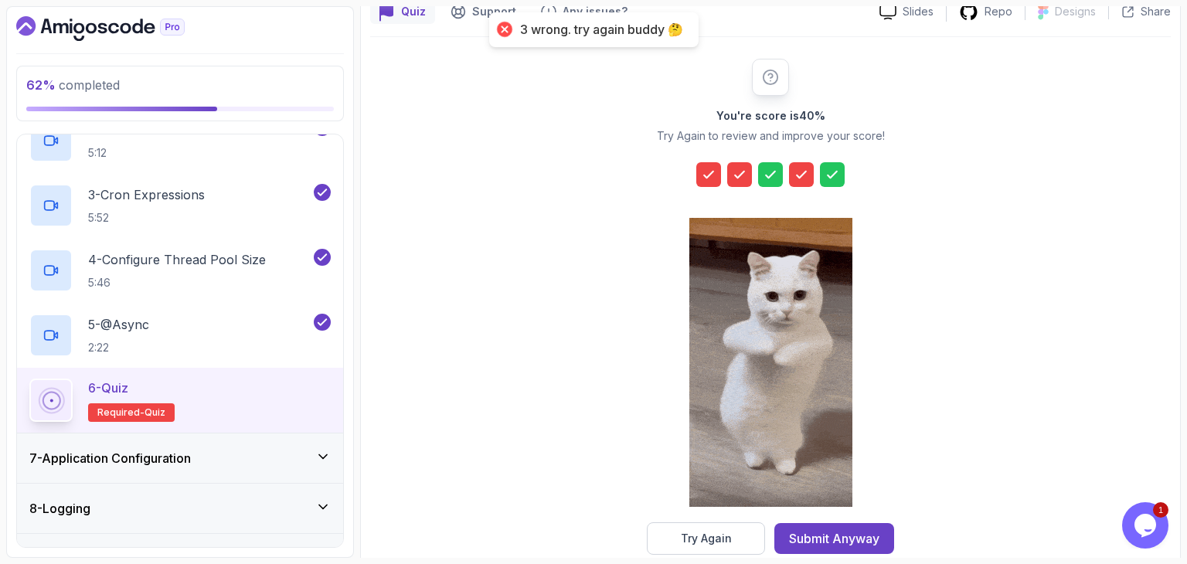
click at [715, 172] on icon at bounding box center [708, 174] width 15 height 15
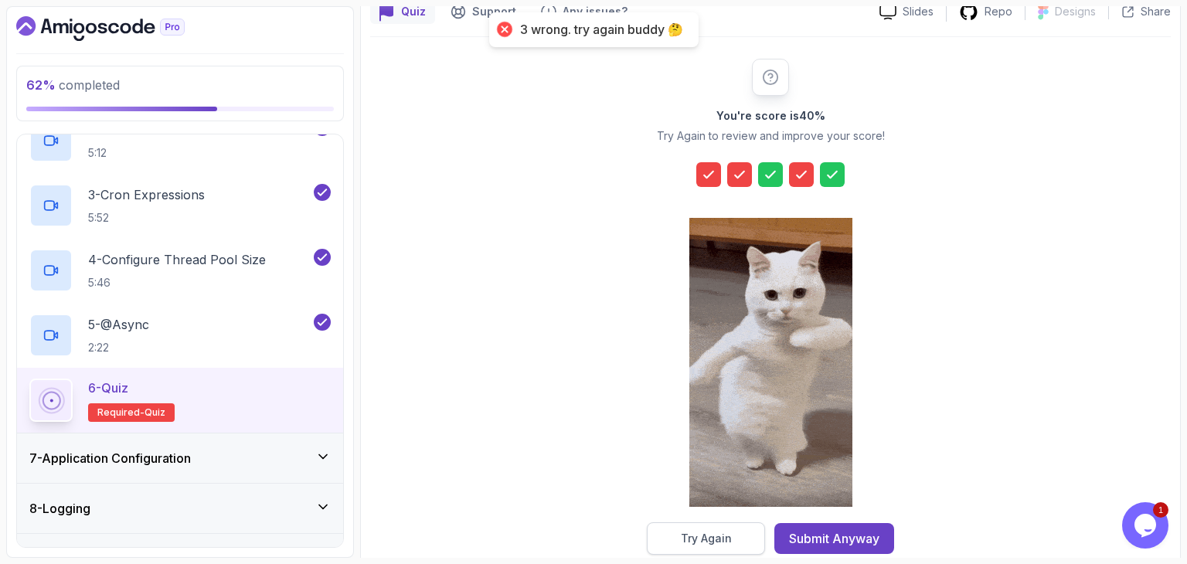
click at [706, 528] on button "Try Again" at bounding box center [706, 538] width 118 height 32
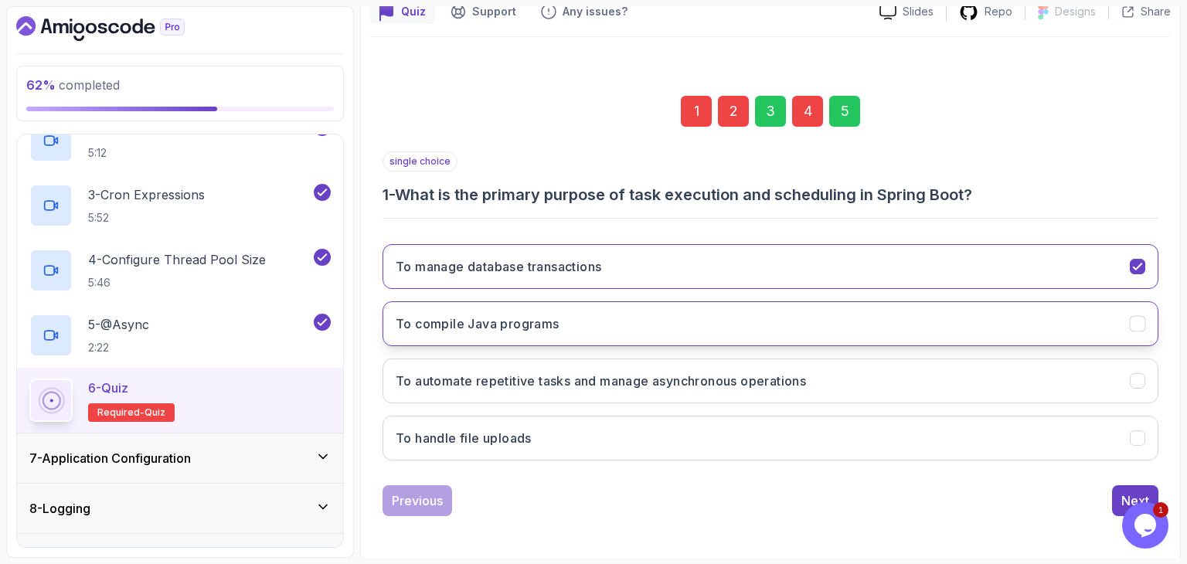
click at [631, 313] on button "To compile Java programs" at bounding box center [770, 323] width 776 height 45
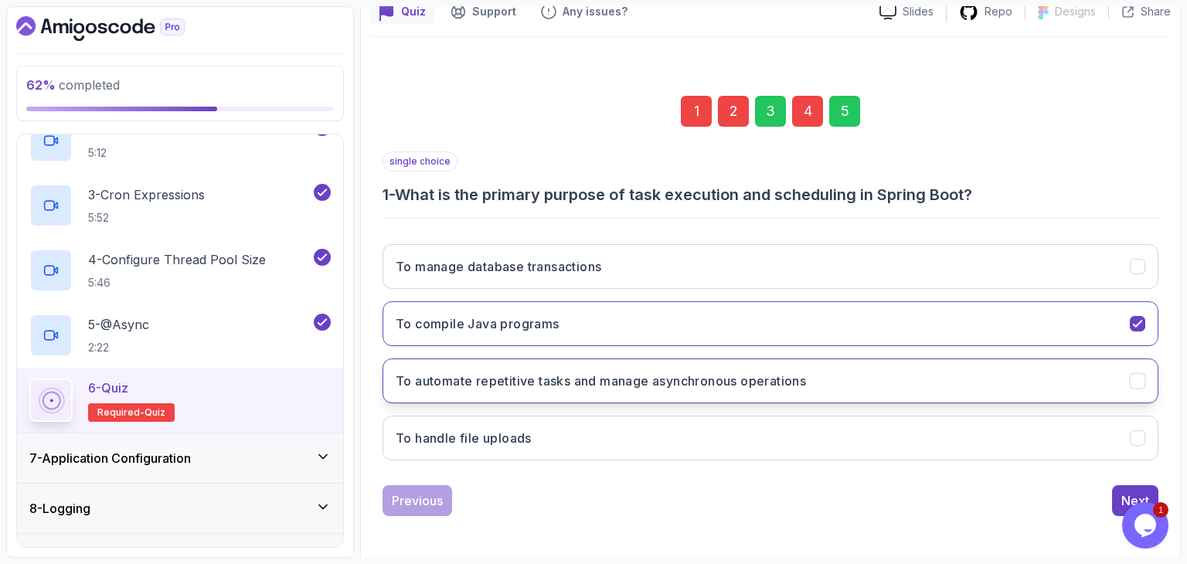
click at [646, 372] on h3 "To automate repetitive tasks and manage asynchronous operations" at bounding box center [601, 381] width 410 height 19
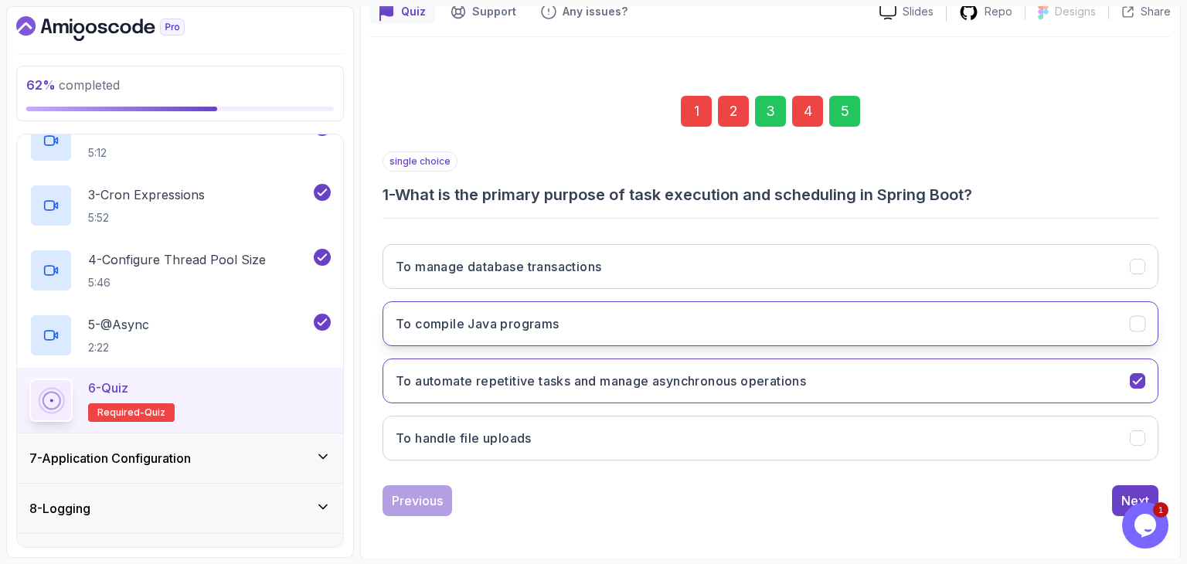
click at [630, 306] on button "To compile Java programs" at bounding box center [770, 323] width 776 height 45
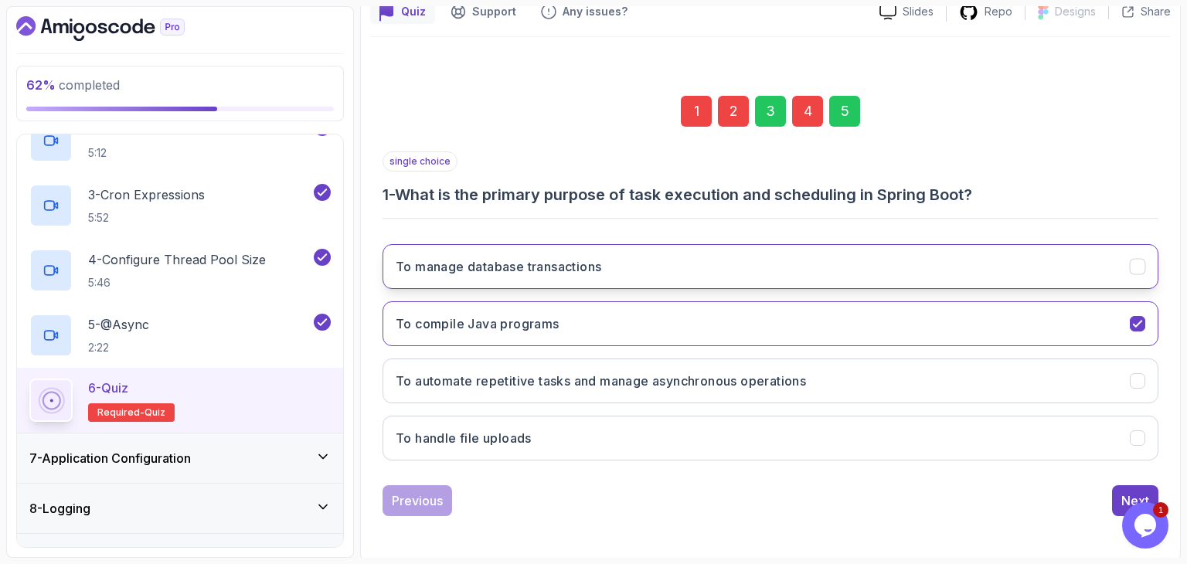
click at [631, 279] on button "To manage database transactions" at bounding box center [770, 266] width 776 height 45
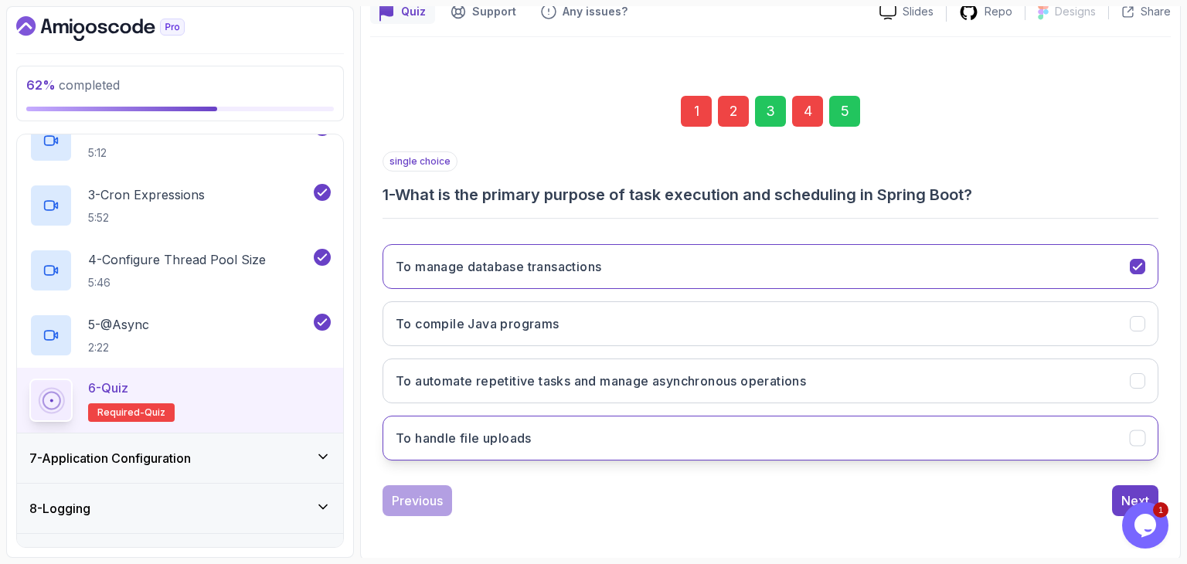
click at [637, 425] on button "To handle file uploads" at bounding box center [770, 438] width 776 height 45
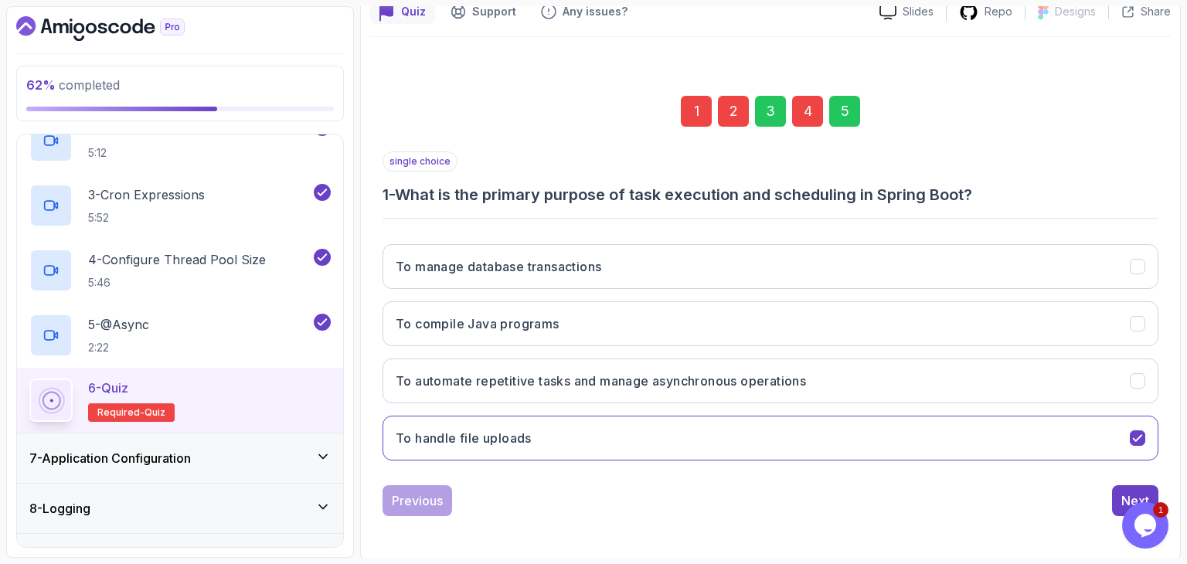
click at [741, 350] on div "To manage database transactions To compile Java programs To automate repetitive…" at bounding box center [770, 352] width 776 height 241
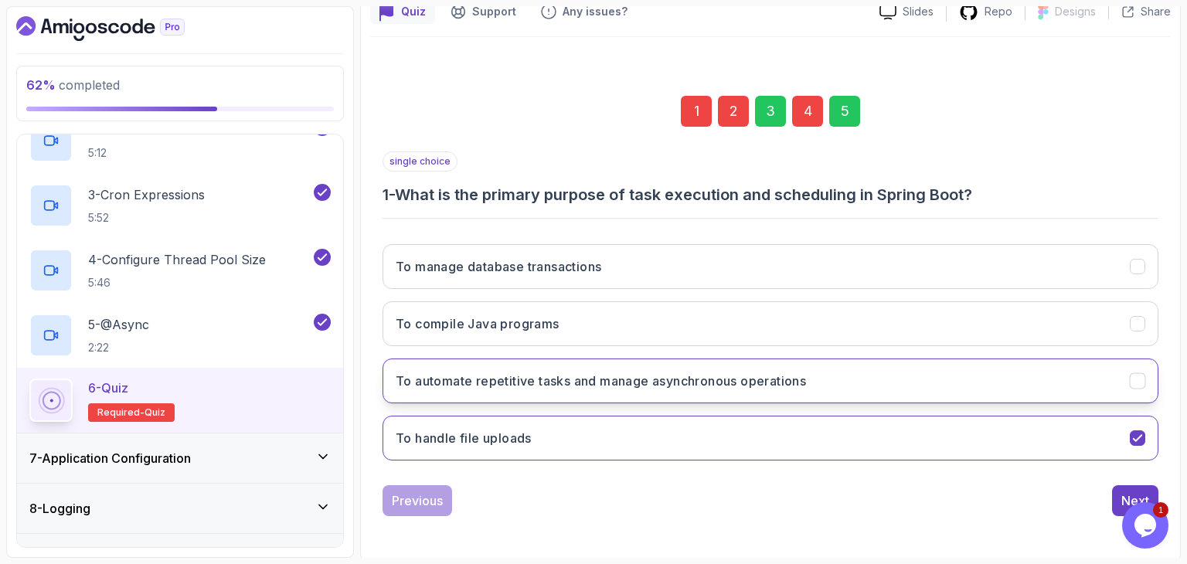
click at [749, 382] on h3 "To automate repetitive tasks and manage asynchronous operations" at bounding box center [601, 381] width 410 height 19
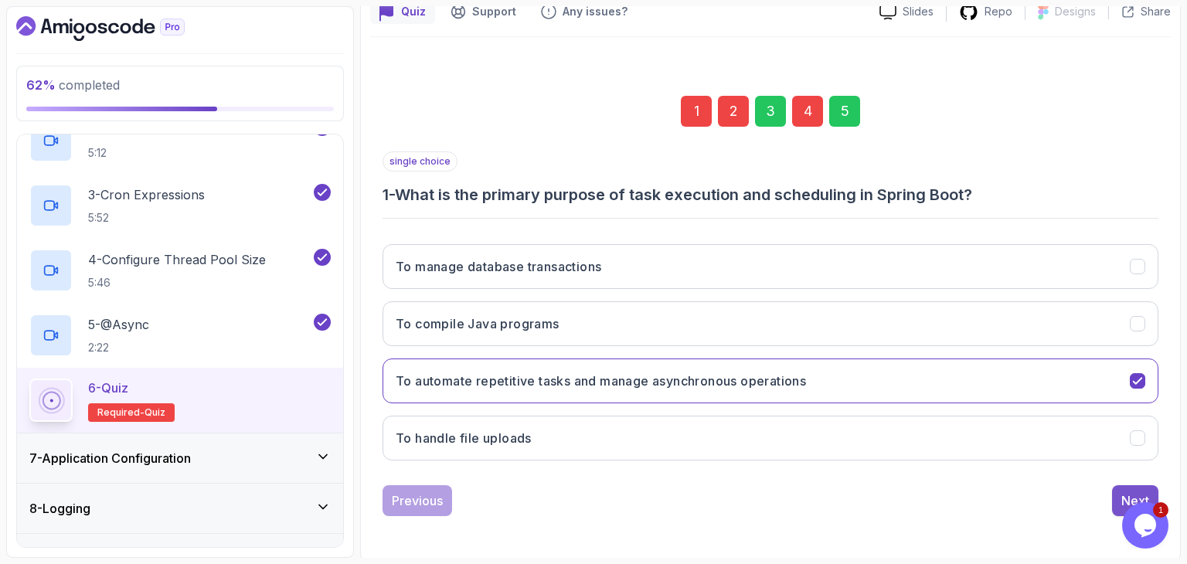
click at [1112, 501] on button "Next" at bounding box center [1135, 500] width 46 height 31
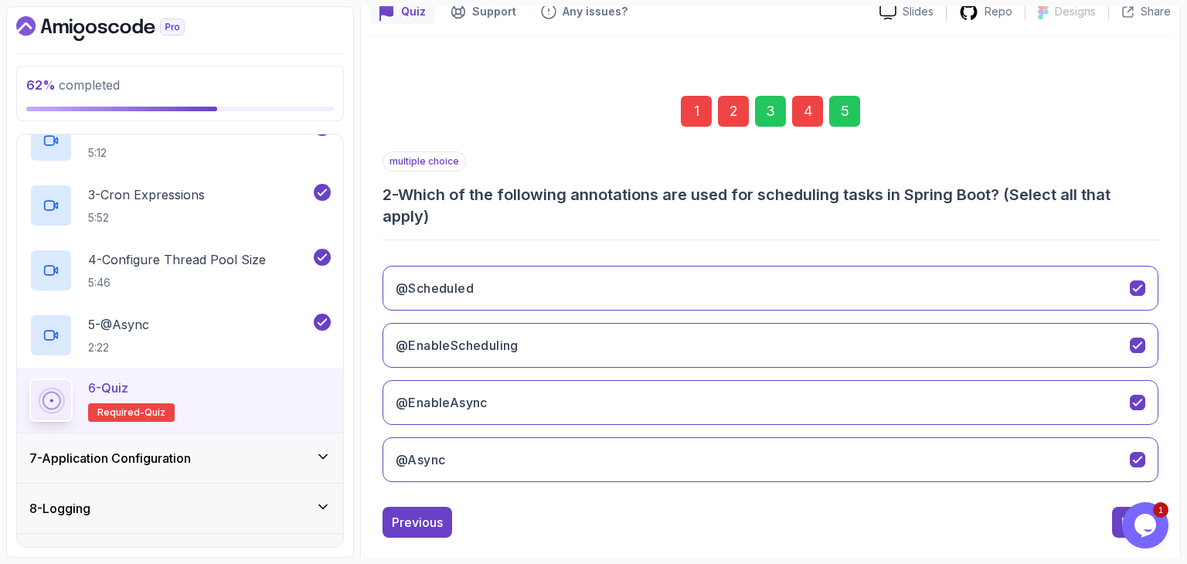
click at [714, 227] on div "multiple choice 2 - Which of the following annotations are used for scheduling …" at bounding box center [770, 322] width 776 height 343
click at [716, 273] on button "@Scheduled" at bounding box center [770, 288] width 776 height 45
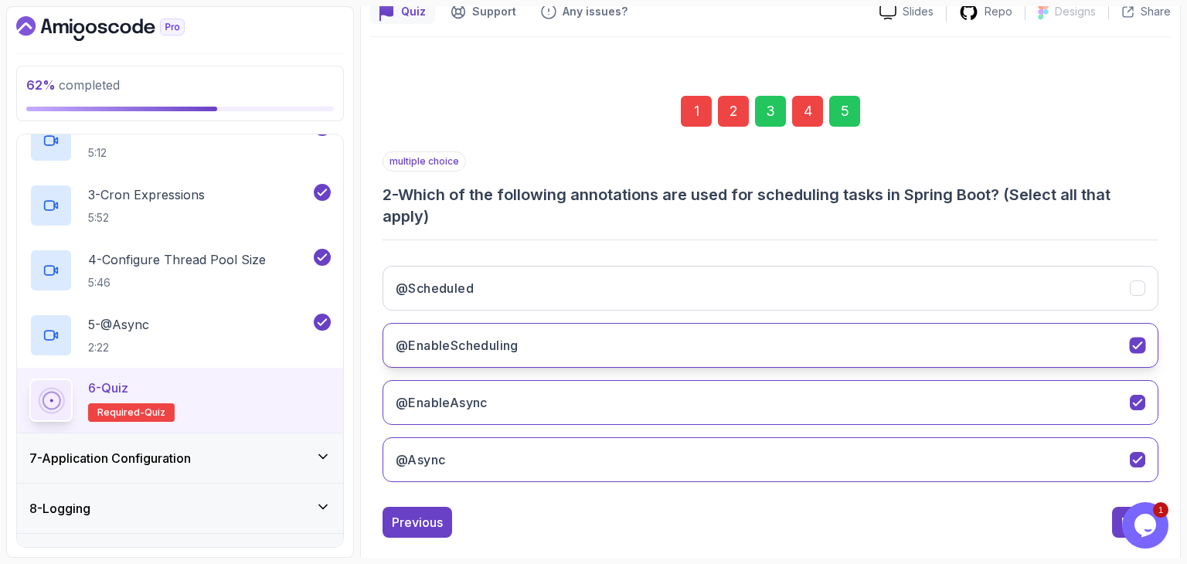
click at [708, 337] on button "@EnableScheduling" at bounding box center [770, 345] width 776 height 45
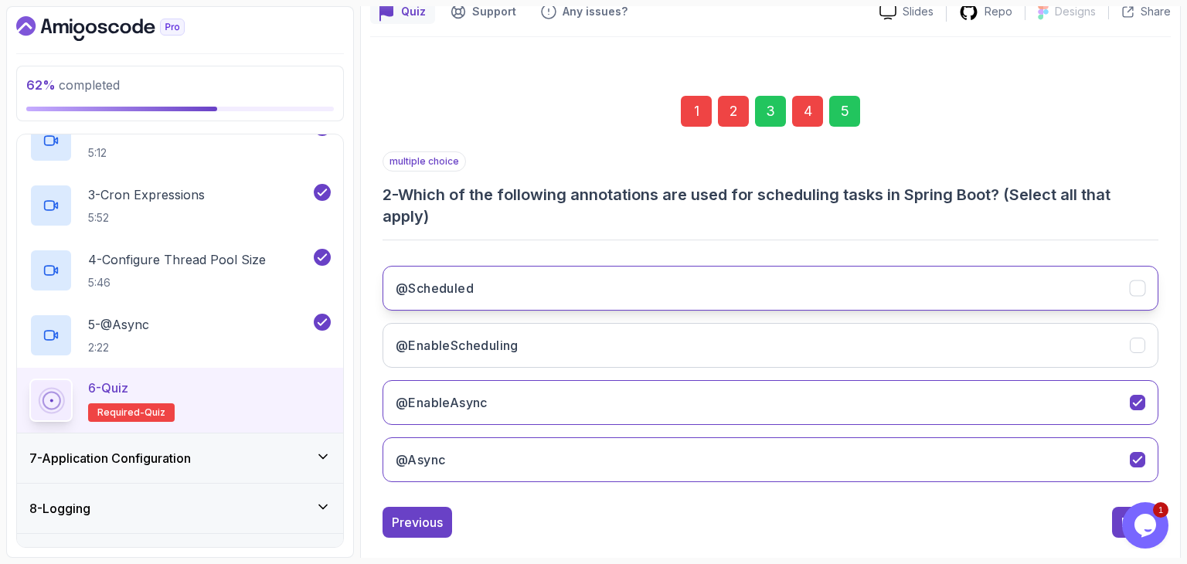
click at [708, 294] on button "@Scheduled" at bounding box center [770, 288] width 776 height 45
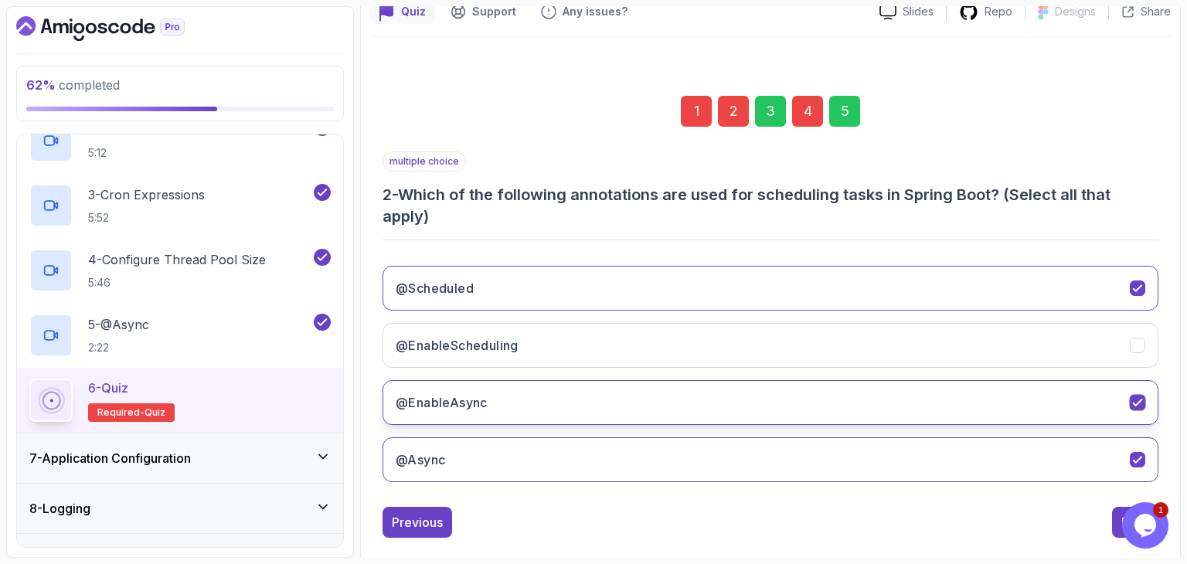
click at [667, 404] on button "@EnableAsync" at bounding box center [770, 402] width 776 height 45
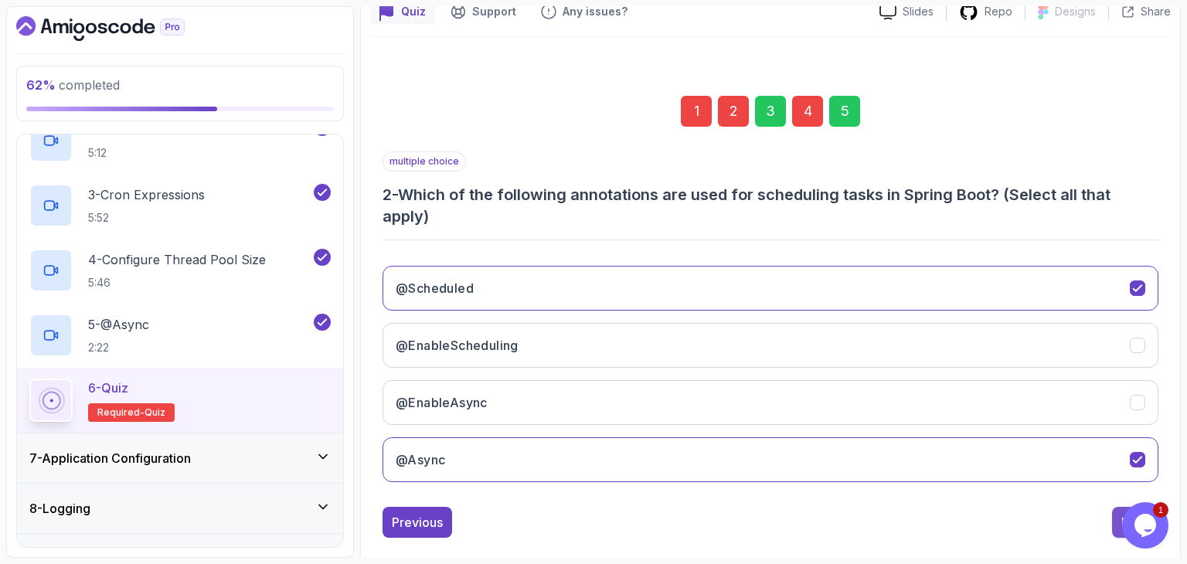
click at [1119, 515] on button "Next" at bounding box center [1135, 522] width 46 height 31
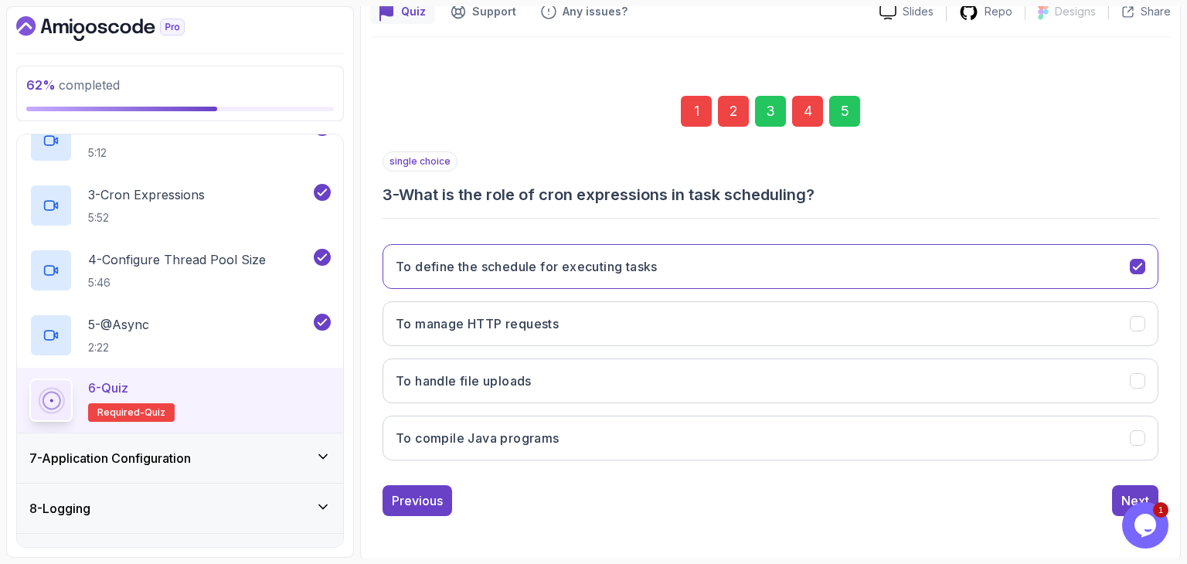
click at [1119, 515] on div "1 2 3 4 5 single choice 3 - What is the role of cron expressions in task schedu…" at bounding box center [770, 294] width 800 height 470
click at [1119, 500] on button "Next" at bounding box center [1135, 500] width 46 height 31
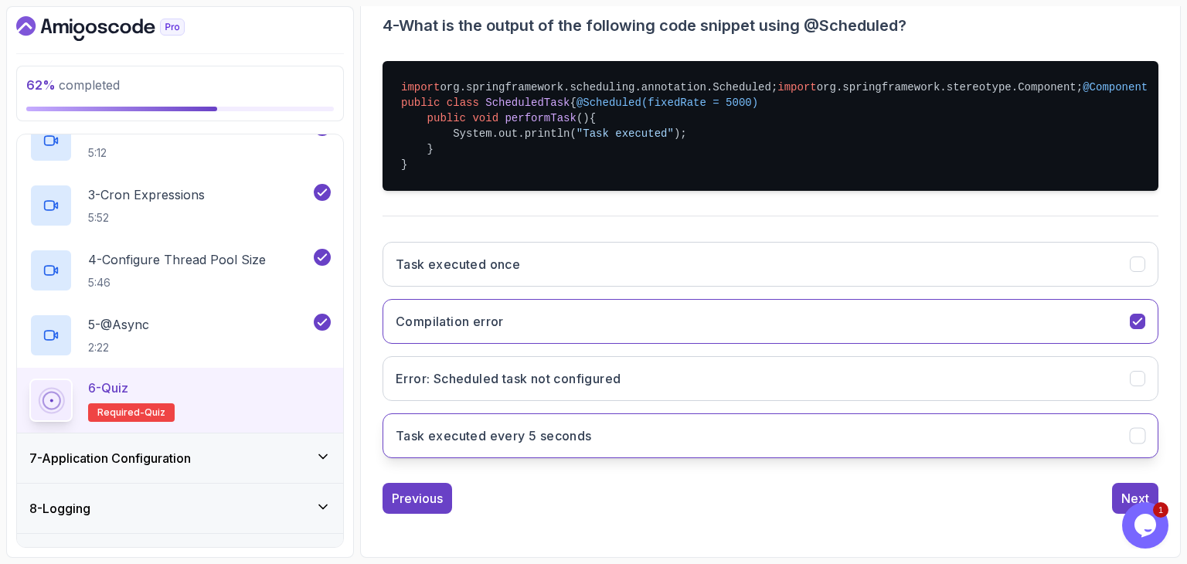
scroll to position [380, 0]
click at [542, 433] on button "Task executed every 5 seconds" at bounding box center [770, 435] width 776 height 45
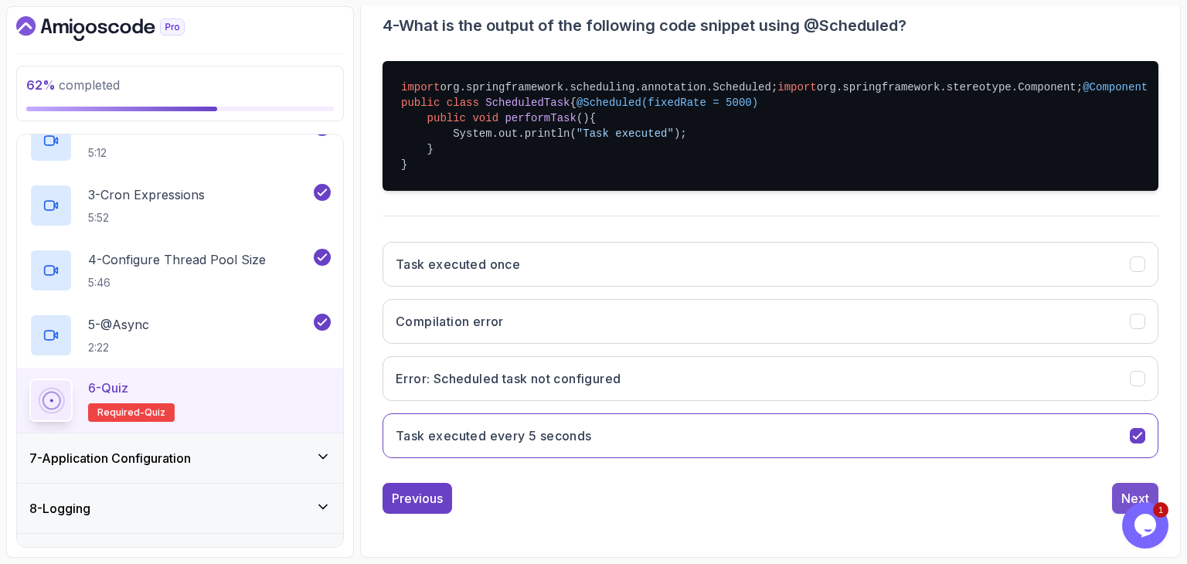
click at [1117, 509] on button "Next" at bounding box center [1135, 498] width 46 height 31
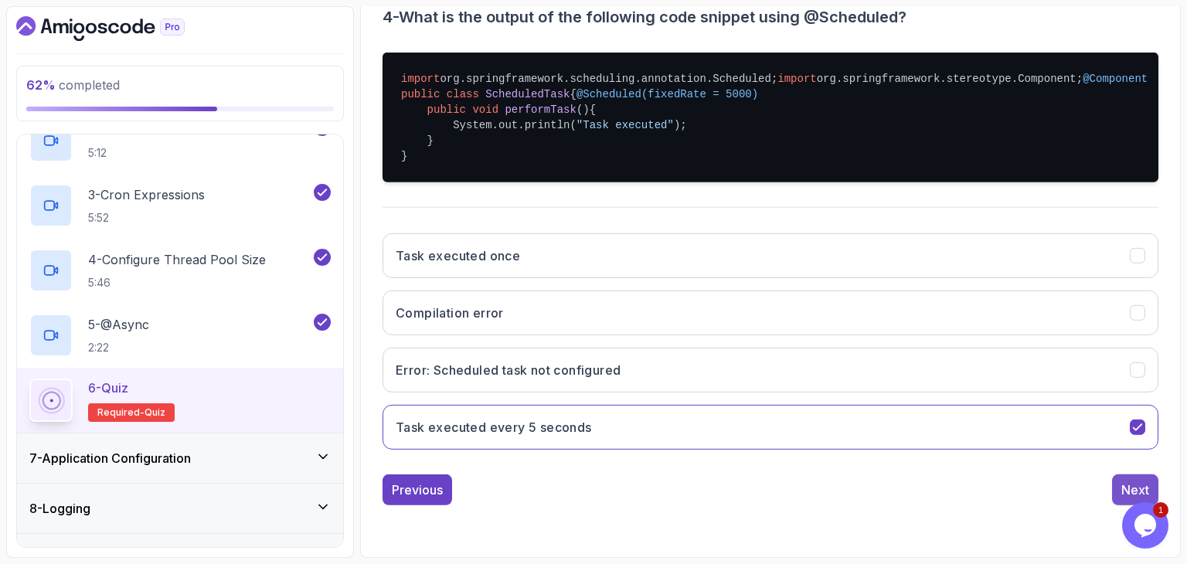
scroll to position [148, 0]
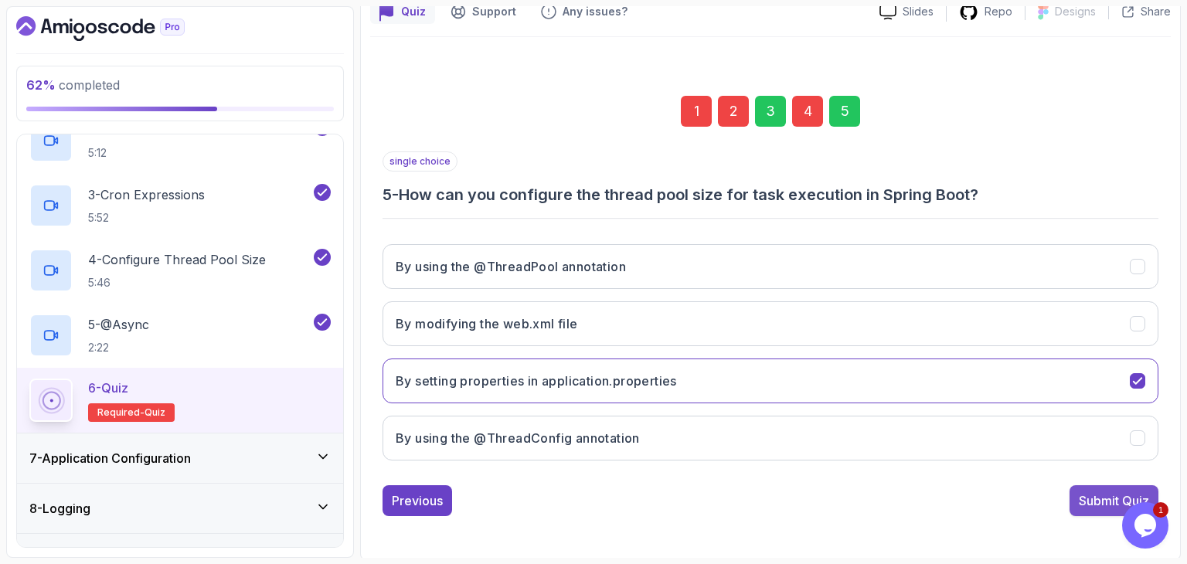
click at [1105, 501] on div "Submit Quiz" at bounding box center [1113, 500] width 70 height 19
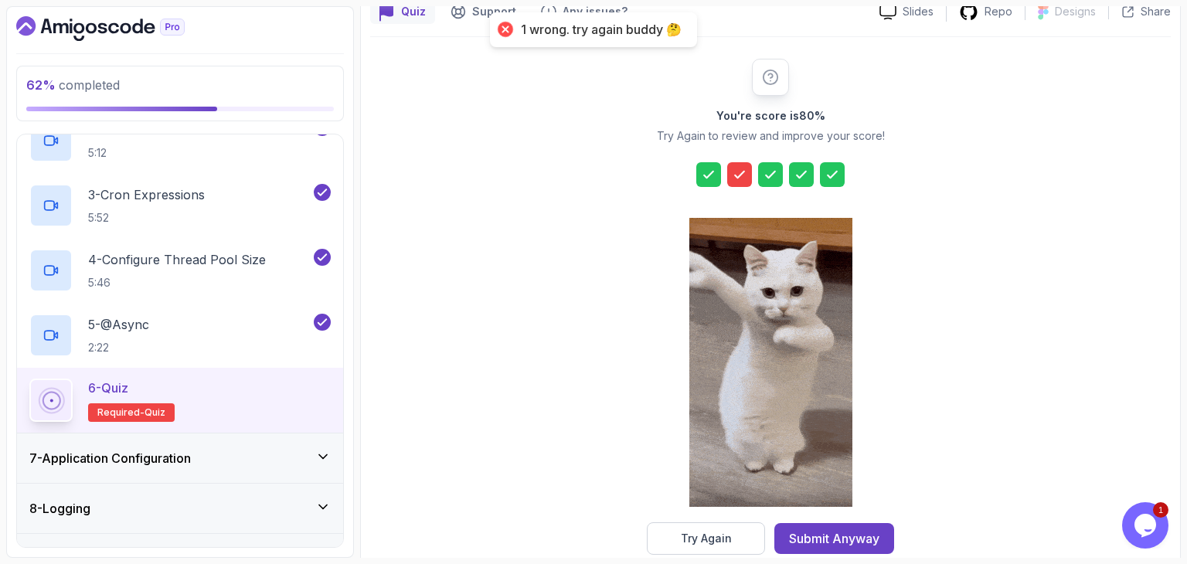
scroll to position [176, 0]
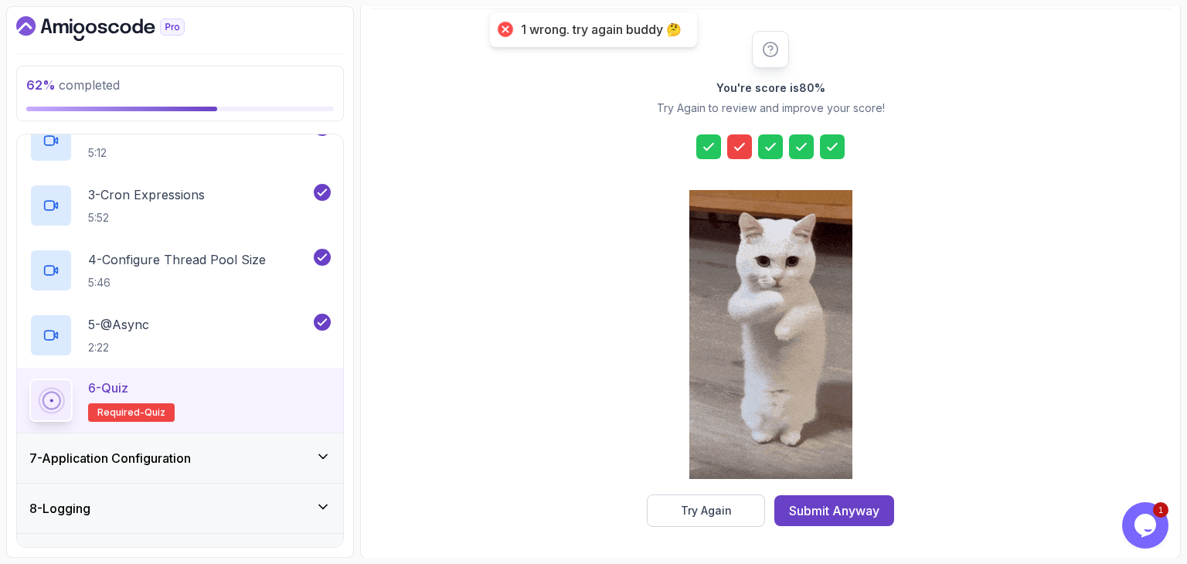
click at [741, 146] on icon at bounding box center [739, 147] width 9 height 6
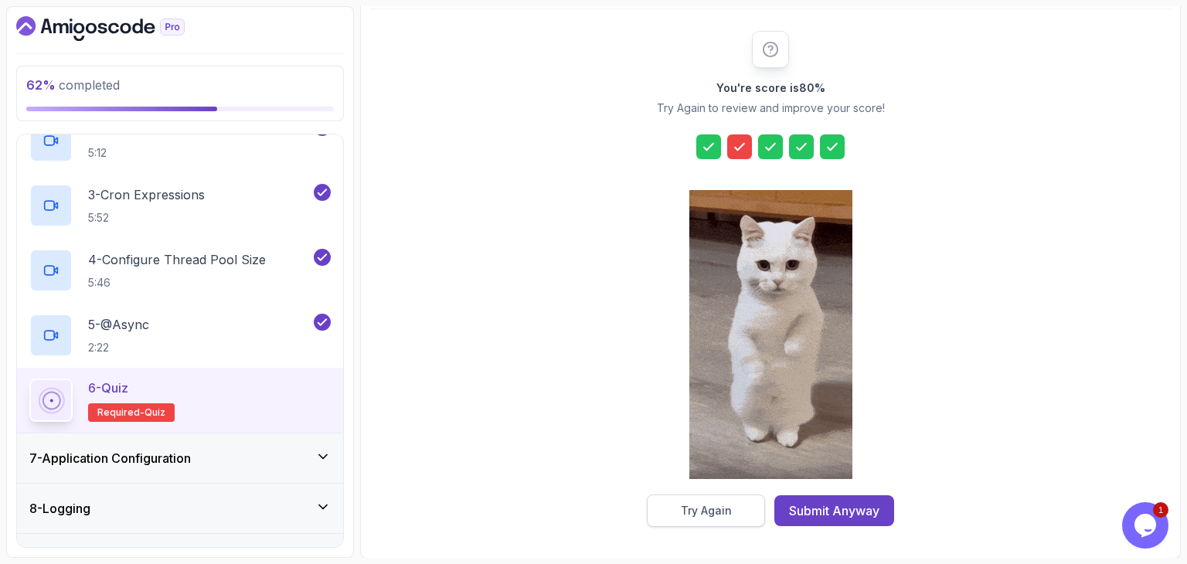
click at [714, 517] on button "Try Again" at bounding box center [706, 510] width 118 height 32
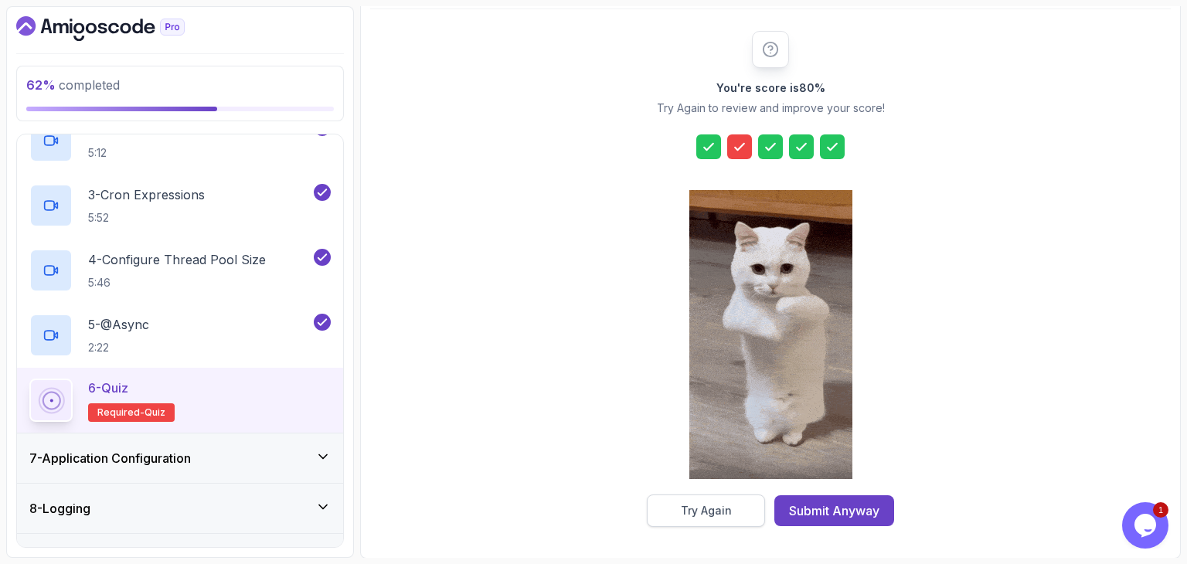
scroll to position [170, 0]
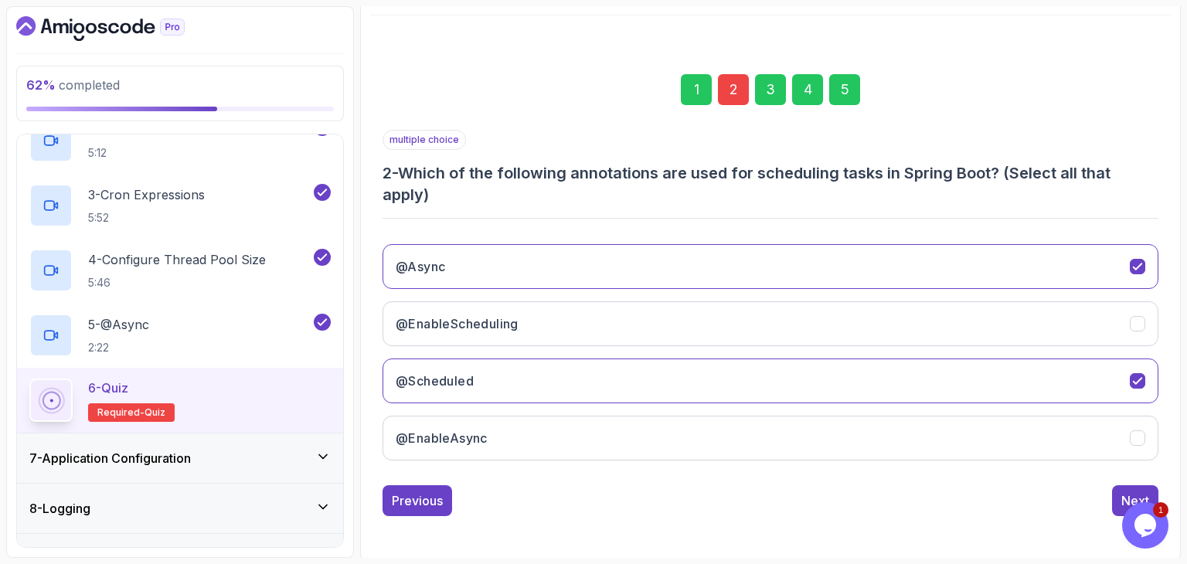
click at [726, 98] on div "2" at bounding box center [733, 89] width 31 height 31
click at [732, 81] on div "2" at bounding box center [733, 89] width 31 height 31
click at [792, 470] on div "@Async @EnableScheduling @Scheduled @EnableAsync" at bounding box center [770, 352] width 776 height 241
click at [1134, 437] on icon "@EnableAsync" at bounding box center [1137, 438] width 8 height 6
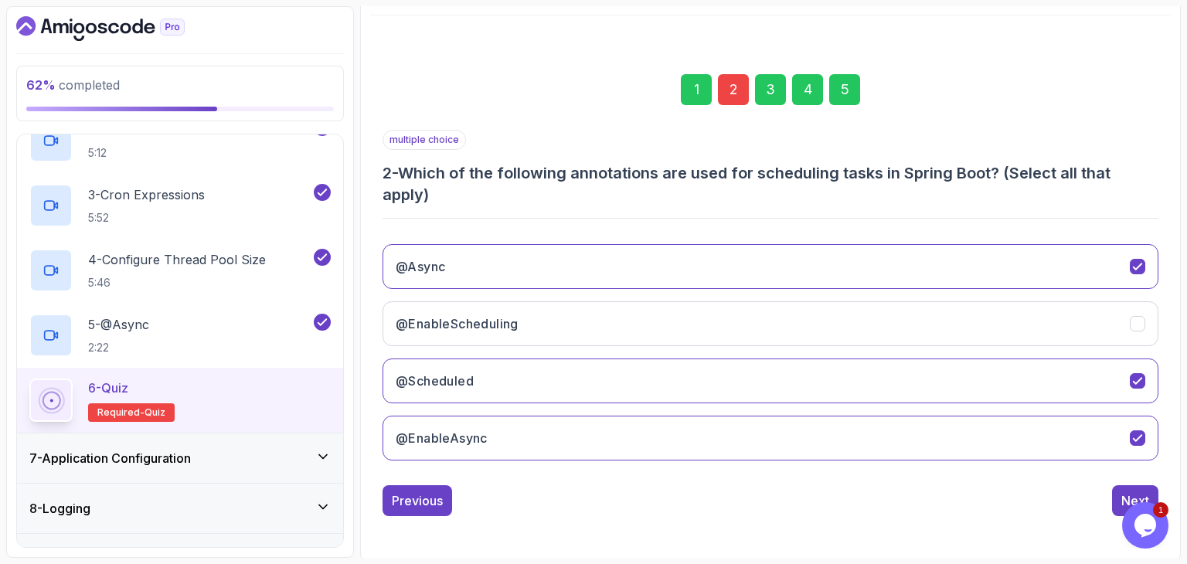
click at [834, 98] on div "5" at bounding box center [844, 89] width 31 height 31
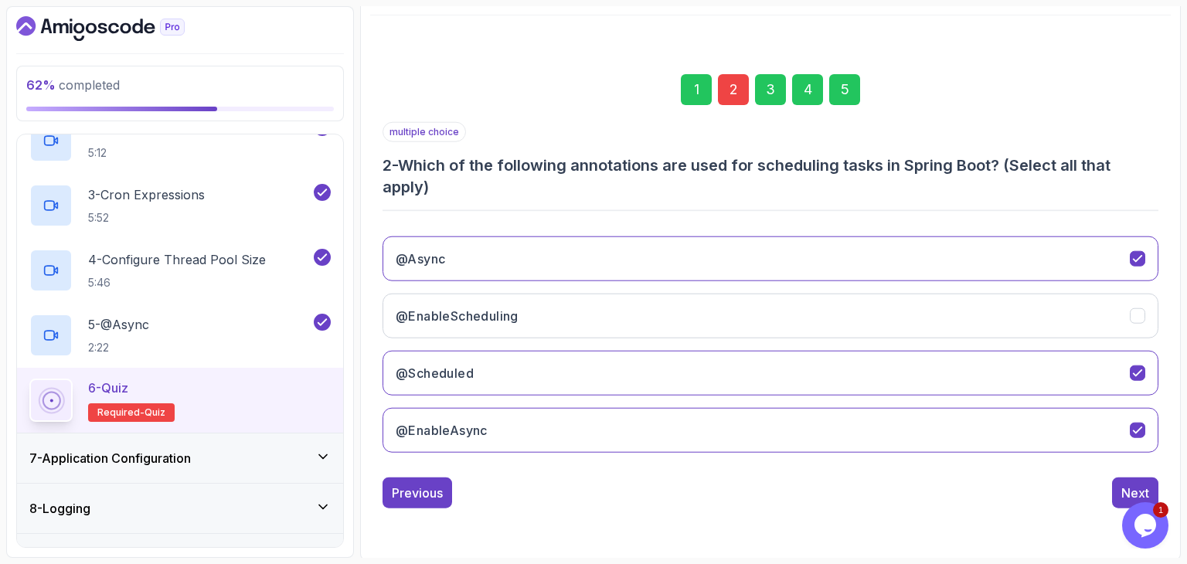
scroll to position [148, 0]
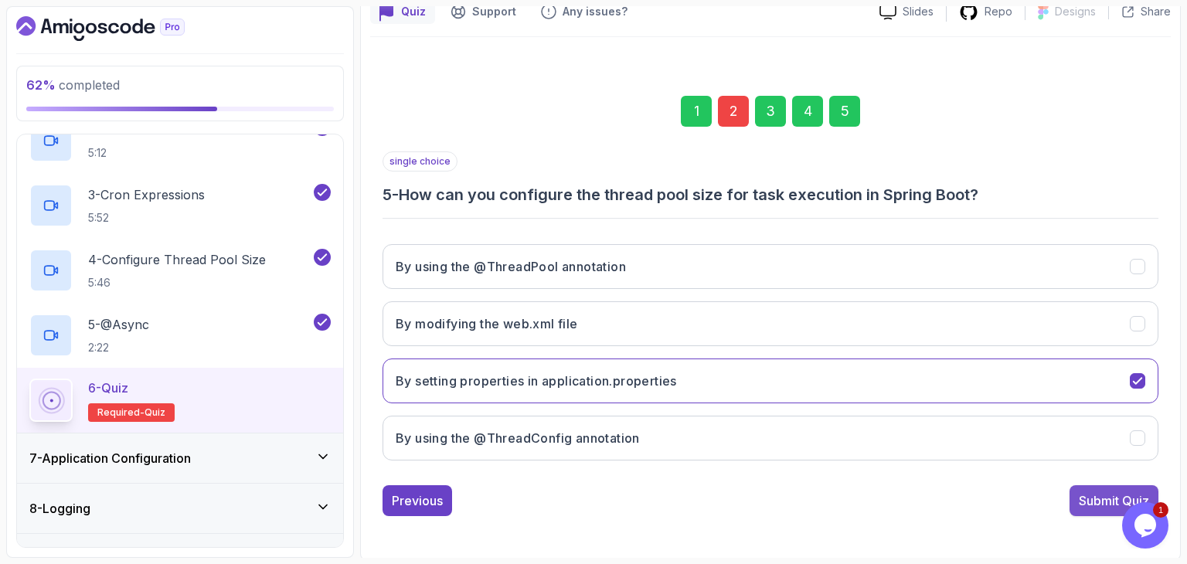
click at [1122, 494] on div "Submit Quiz" at bounding box center [1113, 500] width 70 height 19
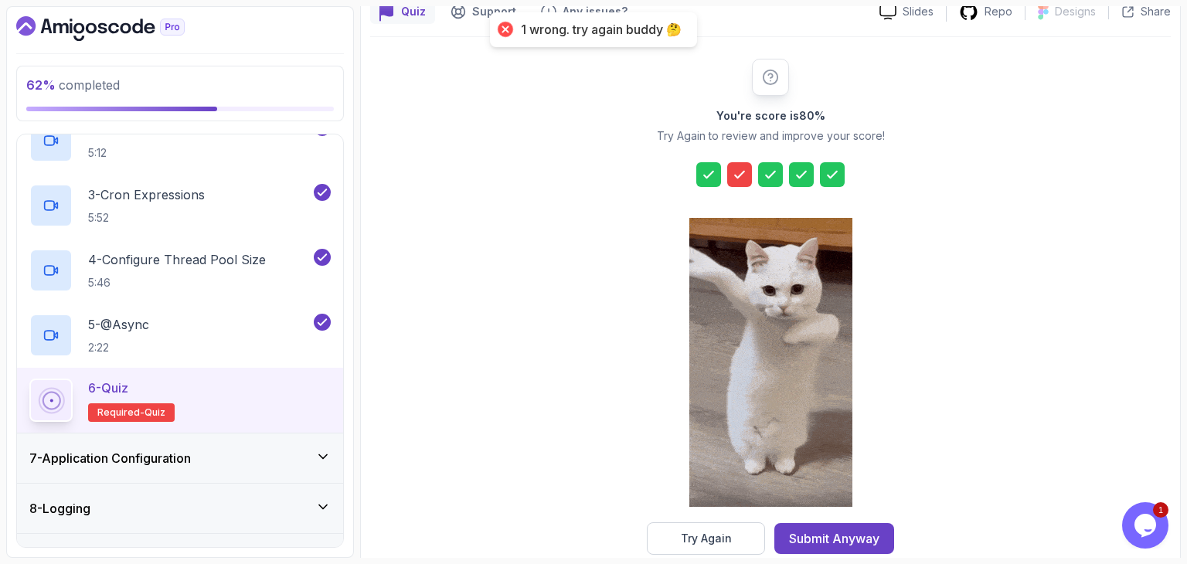
click at [742, 170] on icon at bounding box center [739, 174] width 15 height 15
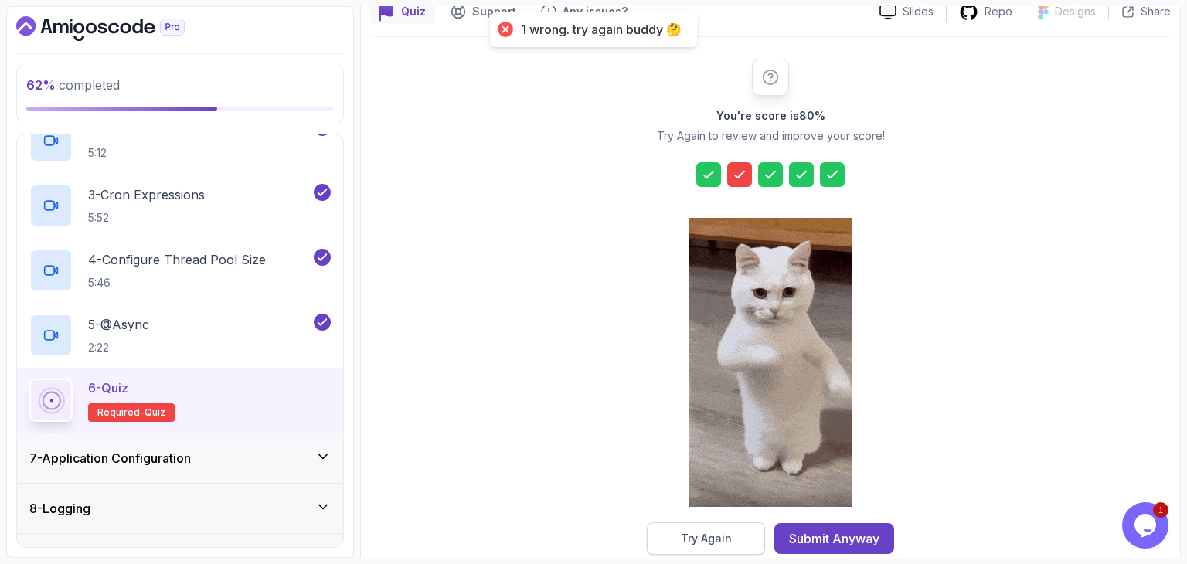
click at [742, 535] on button "Try Again" at bounding box center [706, 538] width 118 height 32
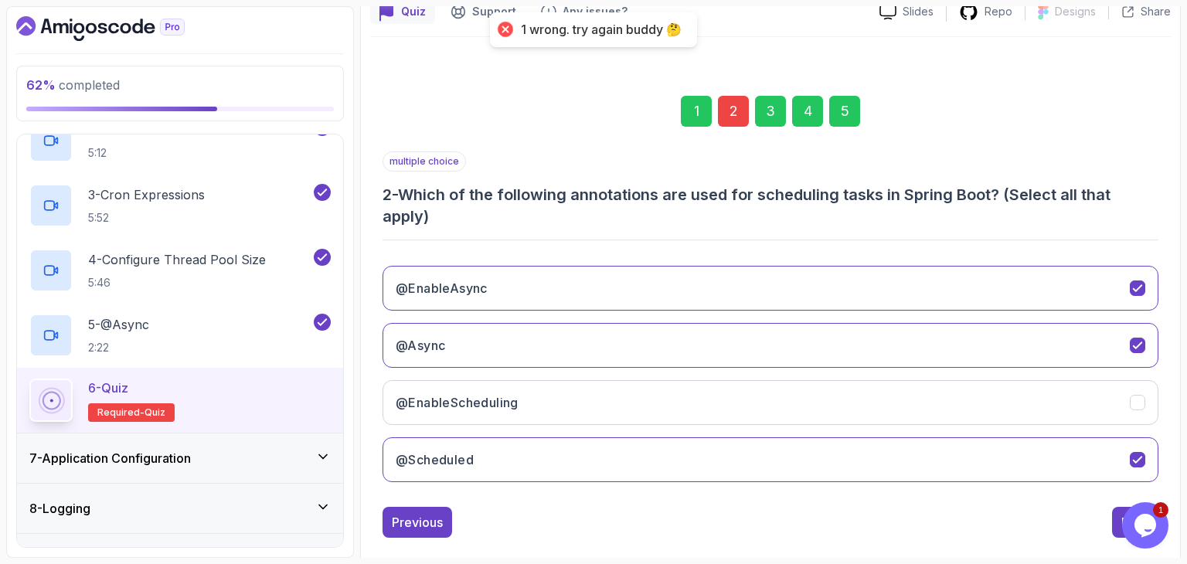
click at [732, 111] on div "2" at bounding box center [733, 111] width 31 height 31
click at [769, 229] on div "multiple choice 2 - Which of the following annotations are used for scheduling …" at bounding box center [770, 322] width 776 height 343
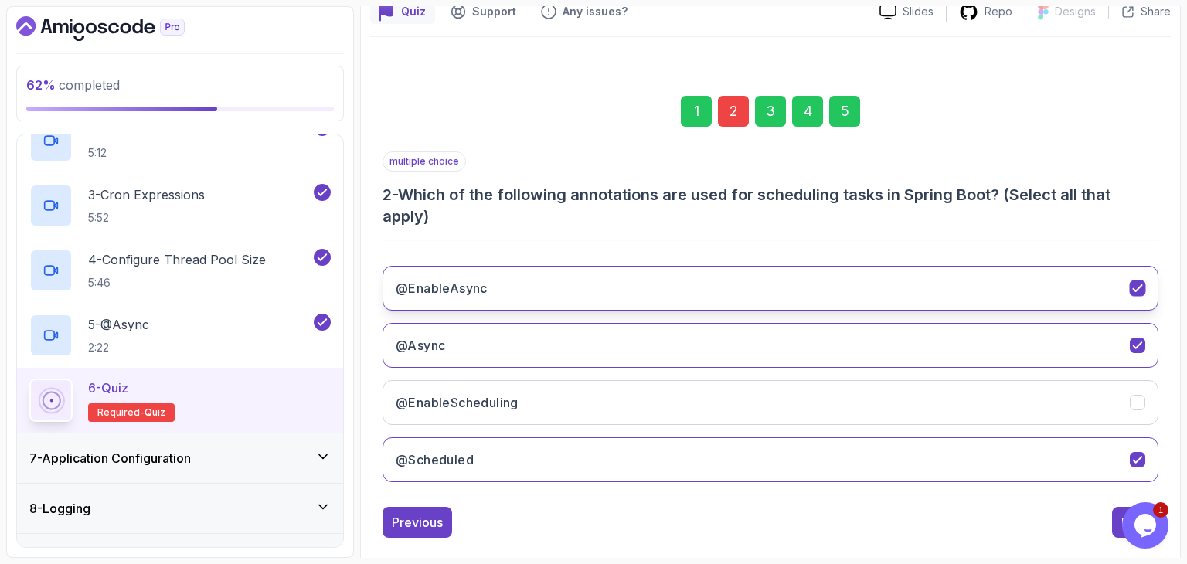
click at [555, 280] on button "@EnableAsync" at bounding box center [770, 288] width 776 height 45
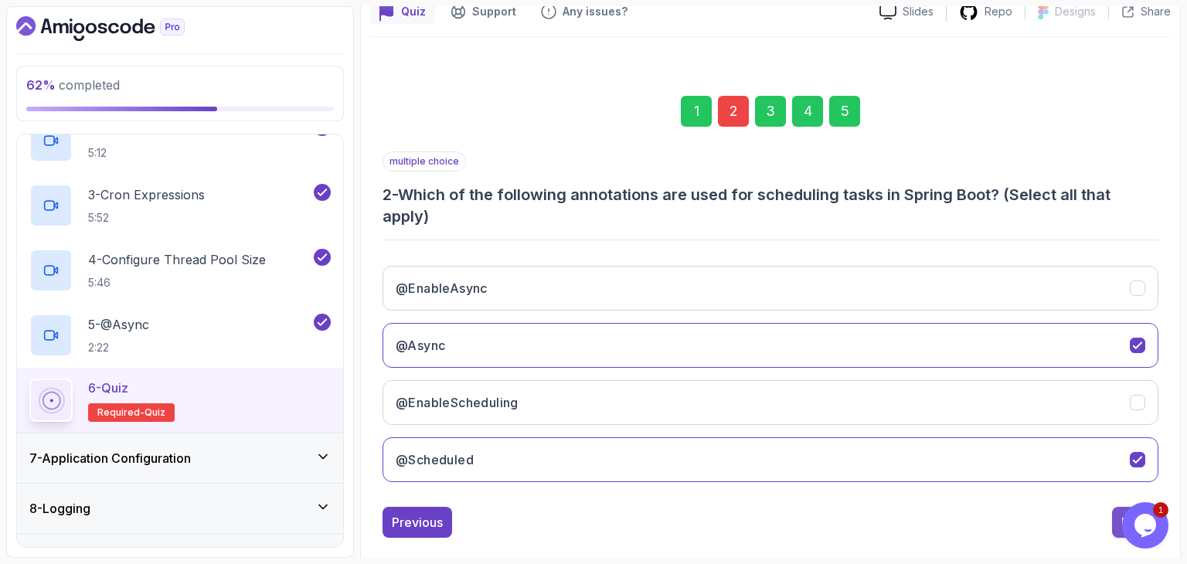
click at [1118, 517] on button "Next" at bounding box center [1135, 522] width 46 height 31
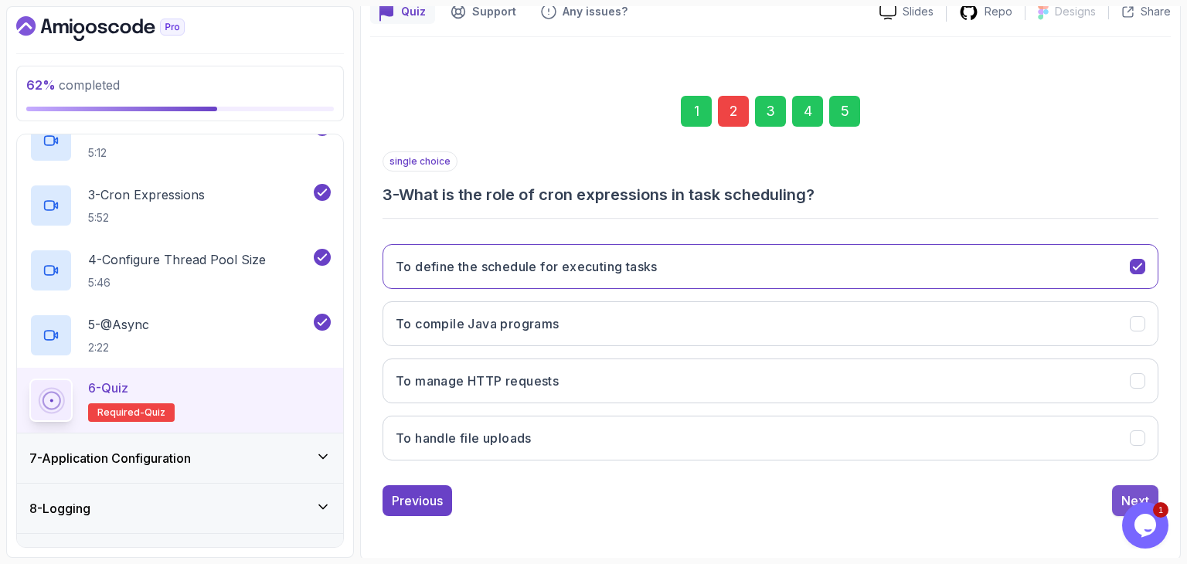
click at [1117, 503] on button "Next" at bounding box center [1135, 500] width 46 height 31
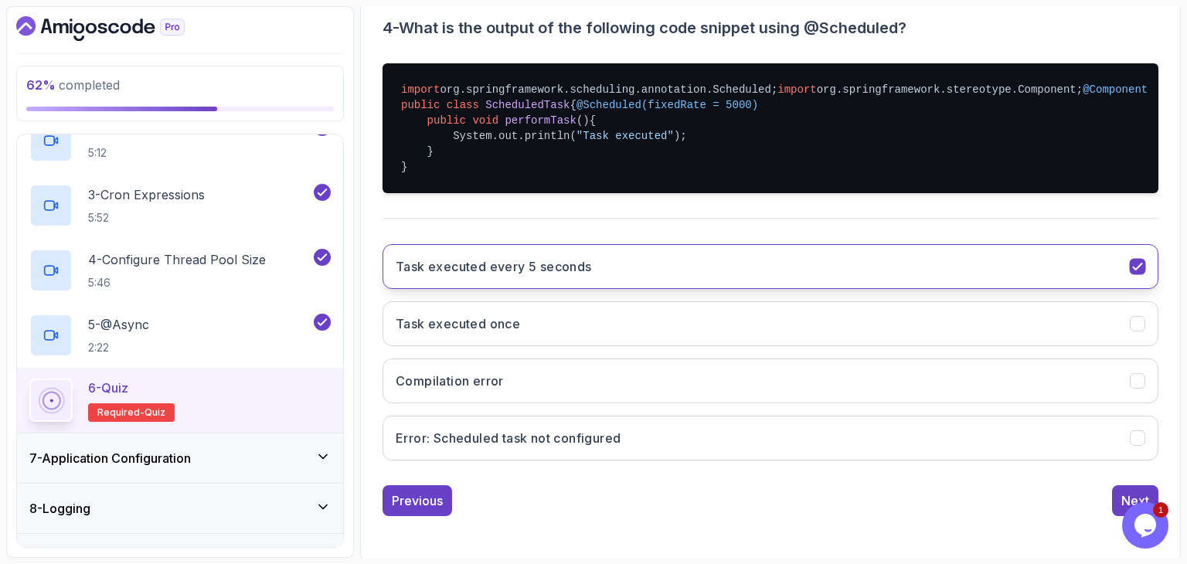
scroll to position [392, 0]
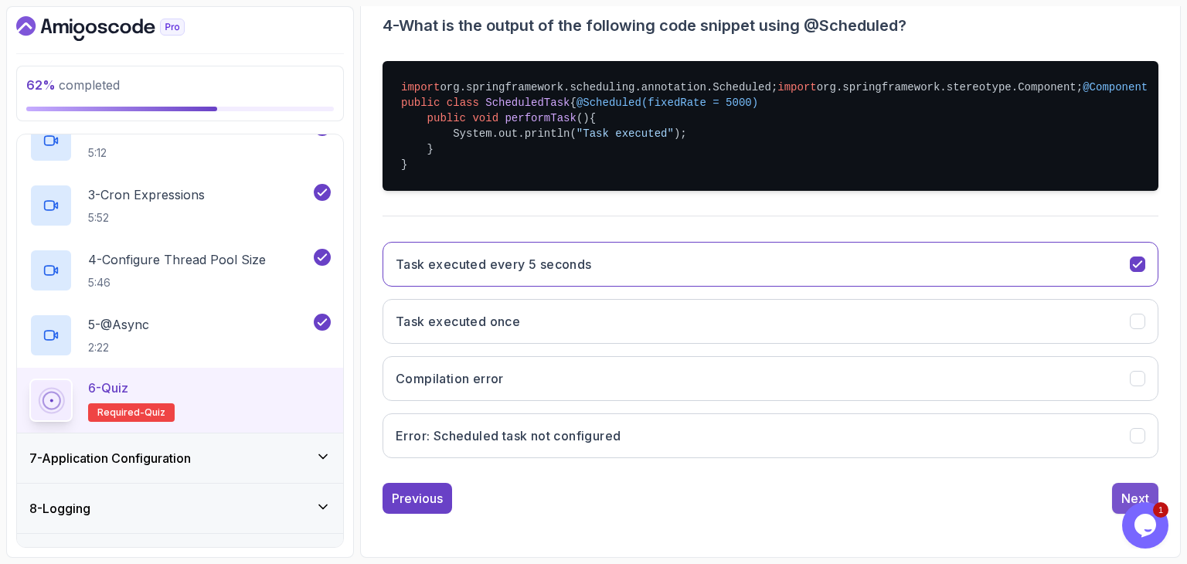
click at [1146, 487] on button "Next" at bounding box center [1135, 498] width 46 height 31
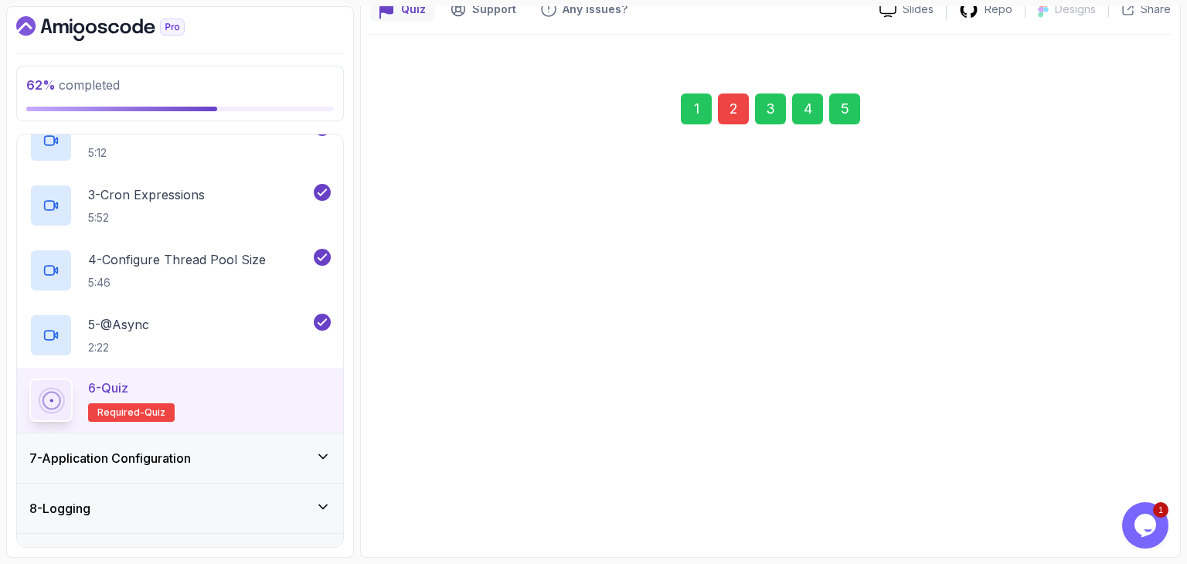
scroll to position [148, 0]
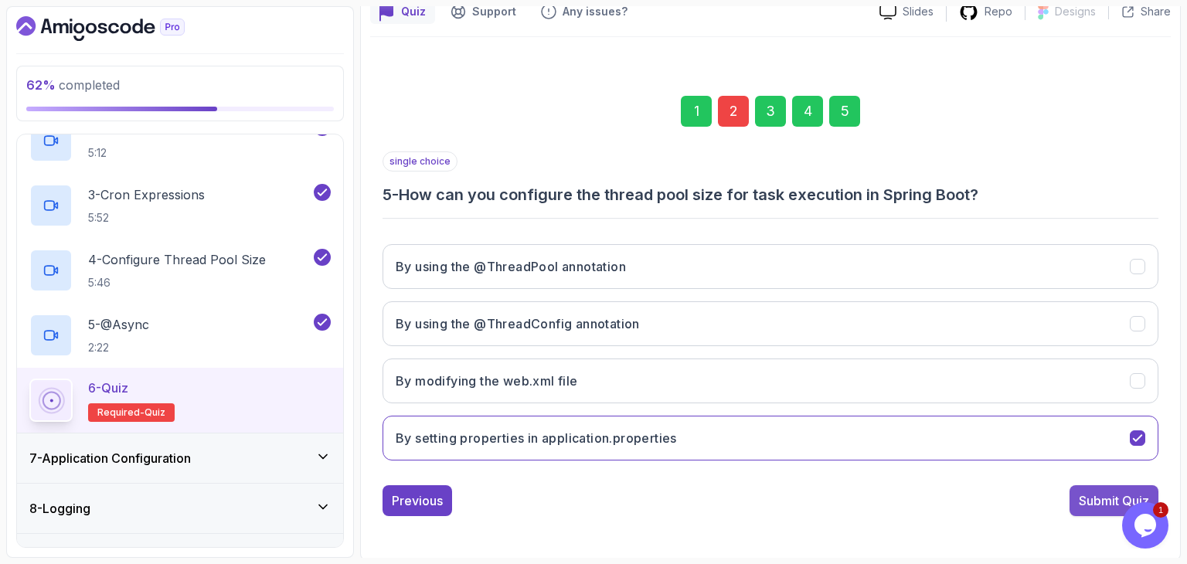
click at [1148, 485] on button "Submit Quiz" at bounding box center [1113, 500] width 89 height 31
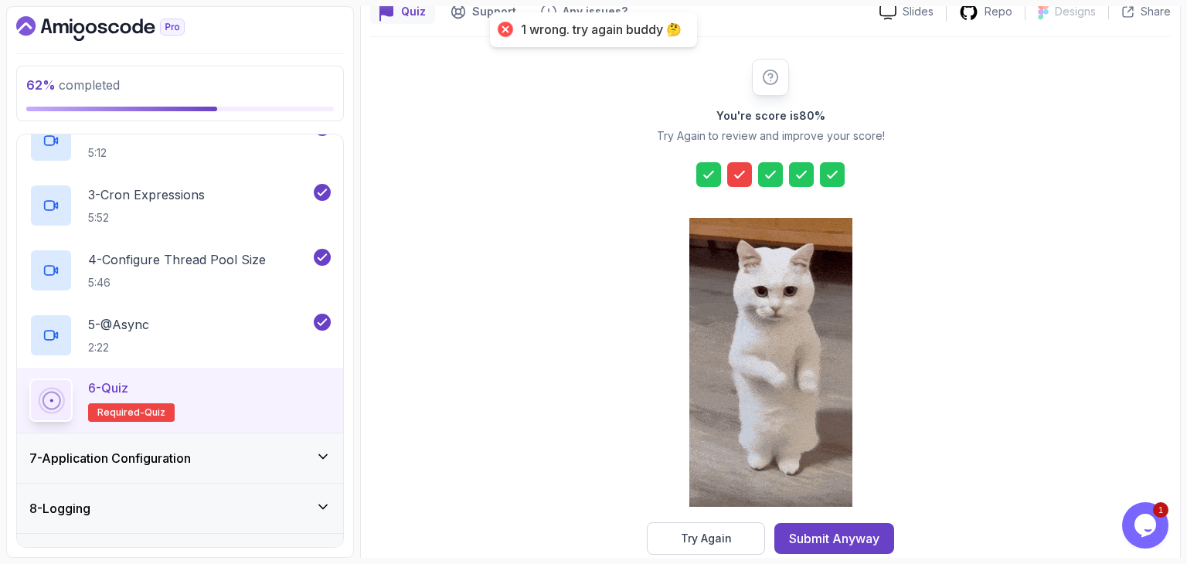
click at [739, 175] on icon at bounding box center [739, 175] width 9 height 6
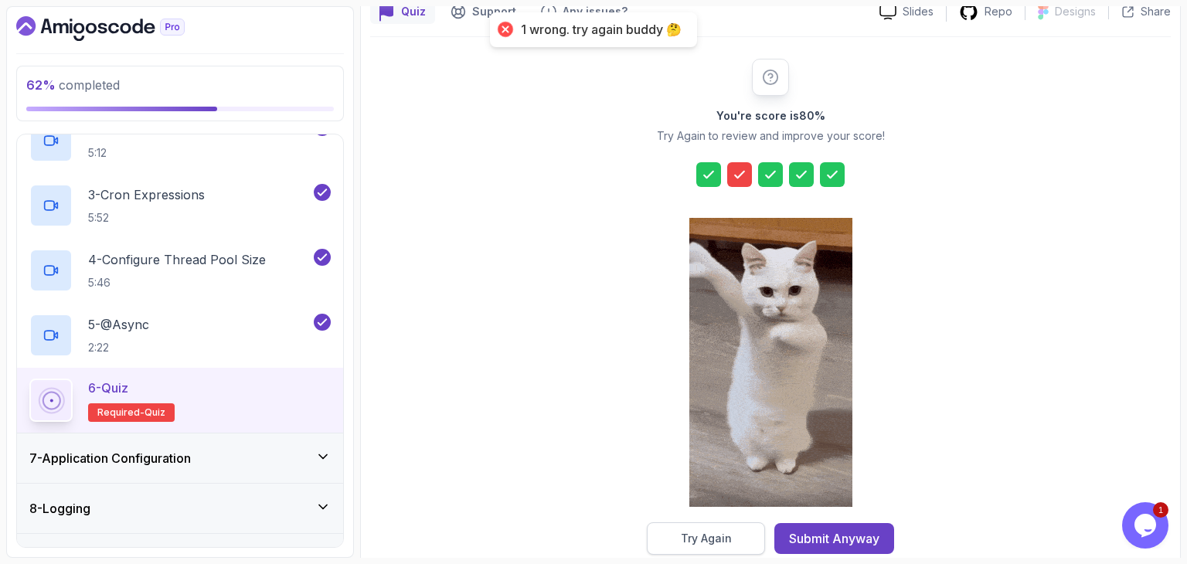
click at [756, 522] on button "Try Again" at bounding box center [706, 538] width 118 height 32
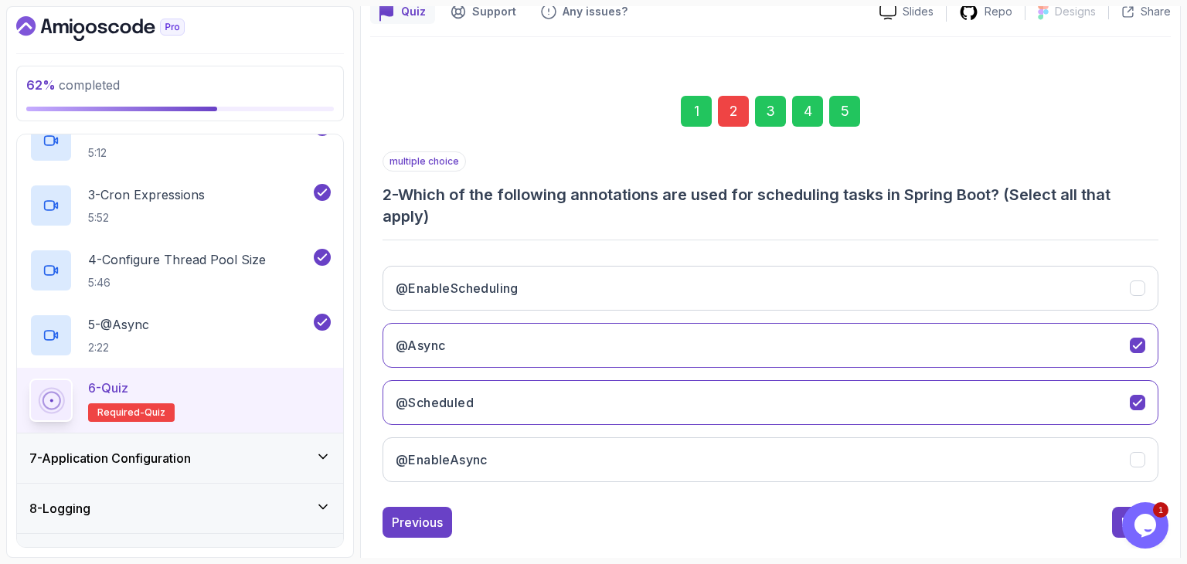
scroll to position [170, 0]
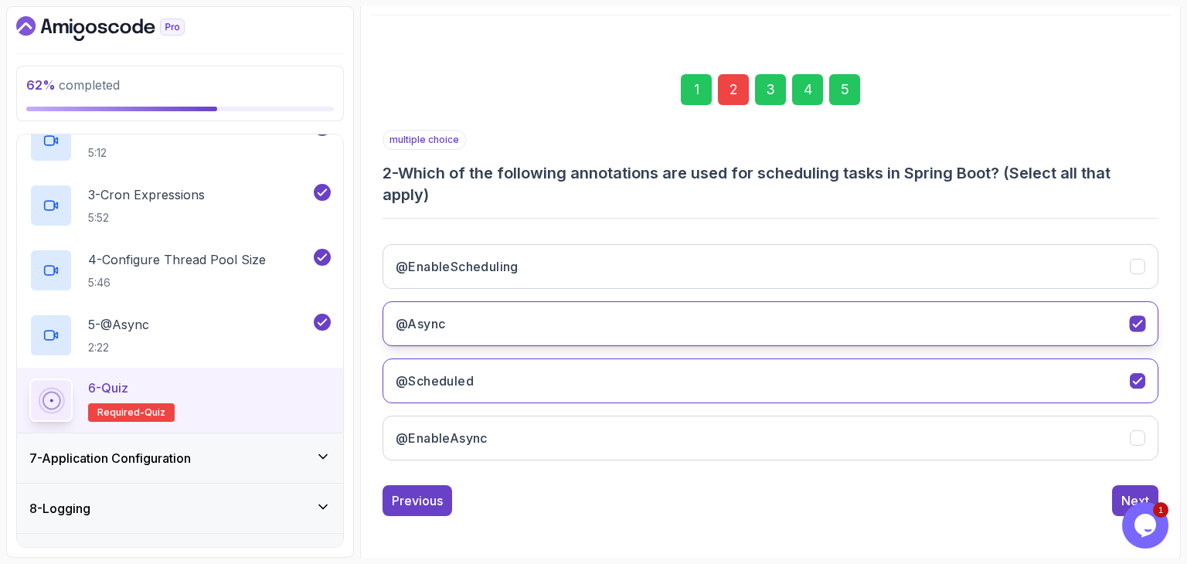
click at [794, 331] on button "@Async" at bounding box center [770, 323] width 776 height 45
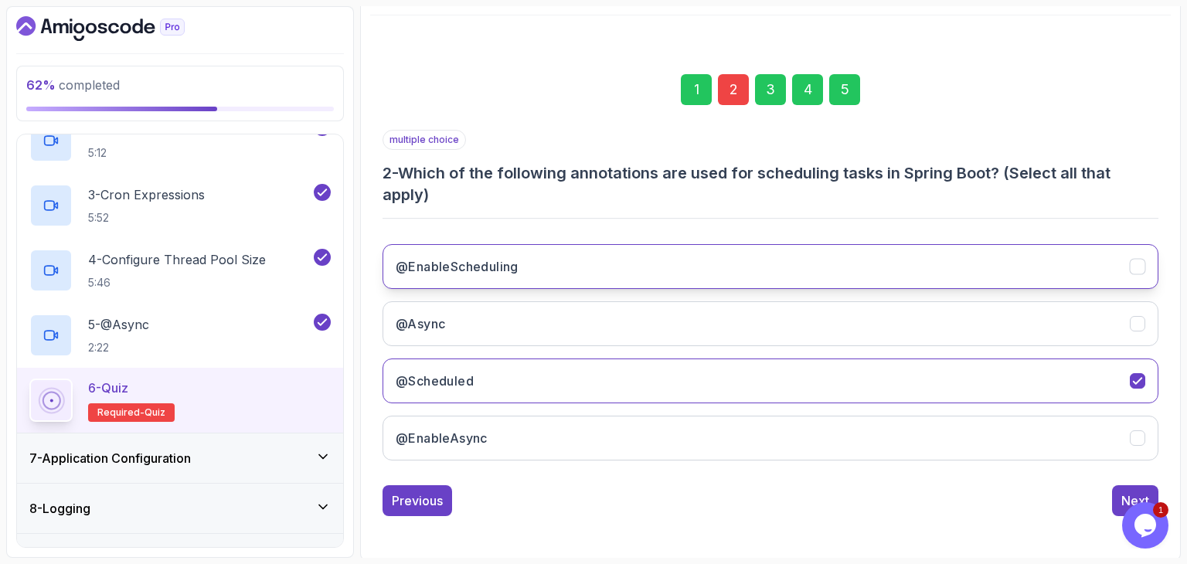
click at [781, 266] on button "@EnableScheduling" at bounding box center [770, 266] width 776 height 45
click at [852, 90] on div "5" at bounding box center [844, 89] width 31 height 31
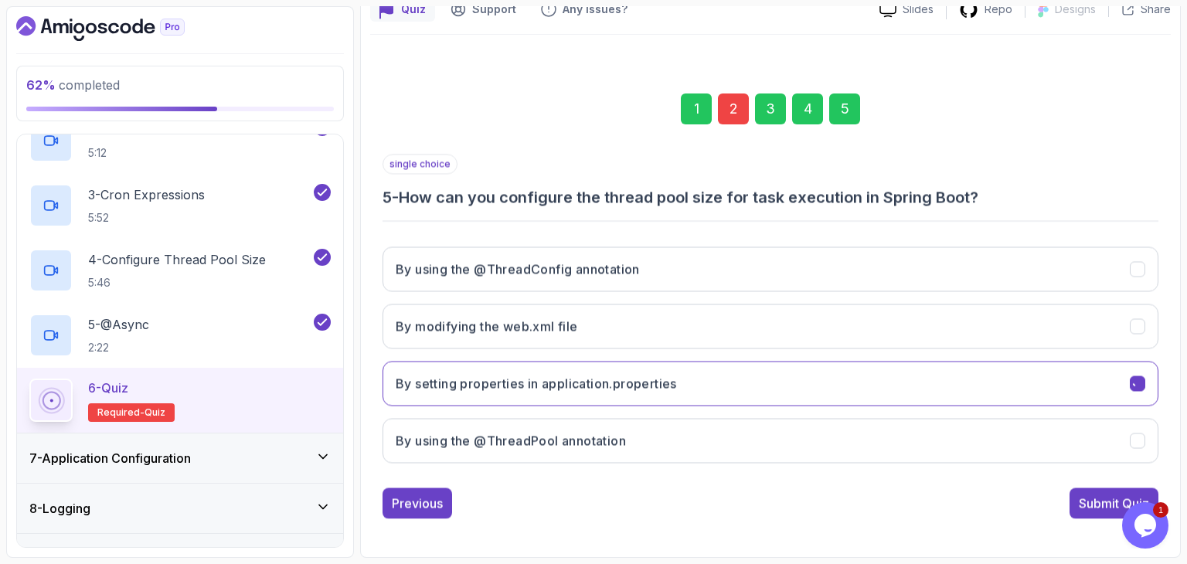
scroll to position [148, 0]
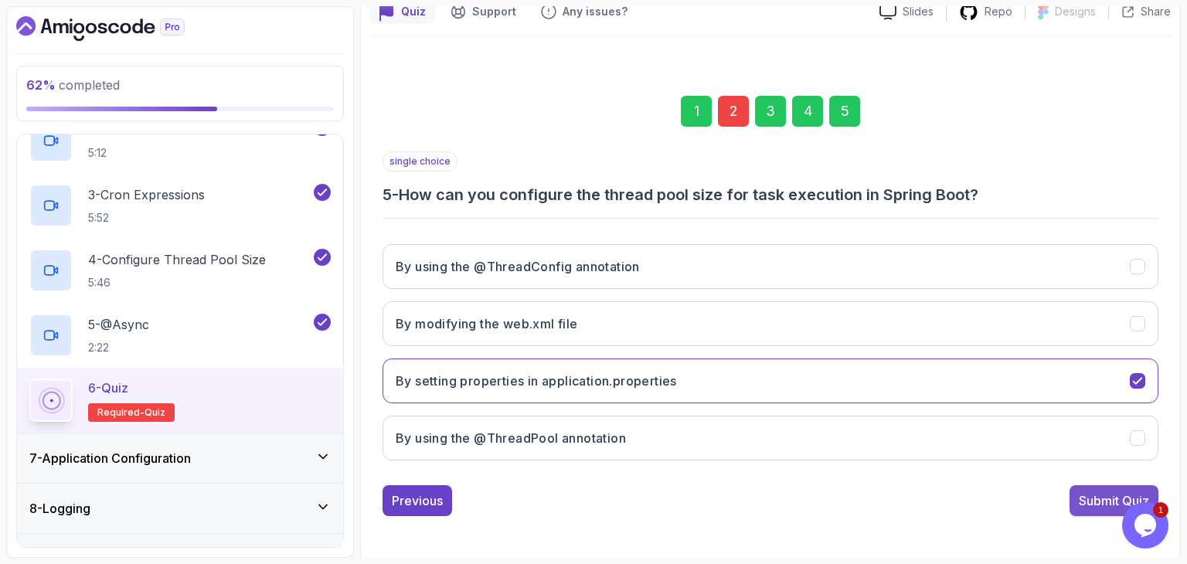
click at [1097, 501] on div "Submit Quiz" at bounding box center [1113, 500] width 70 height 19
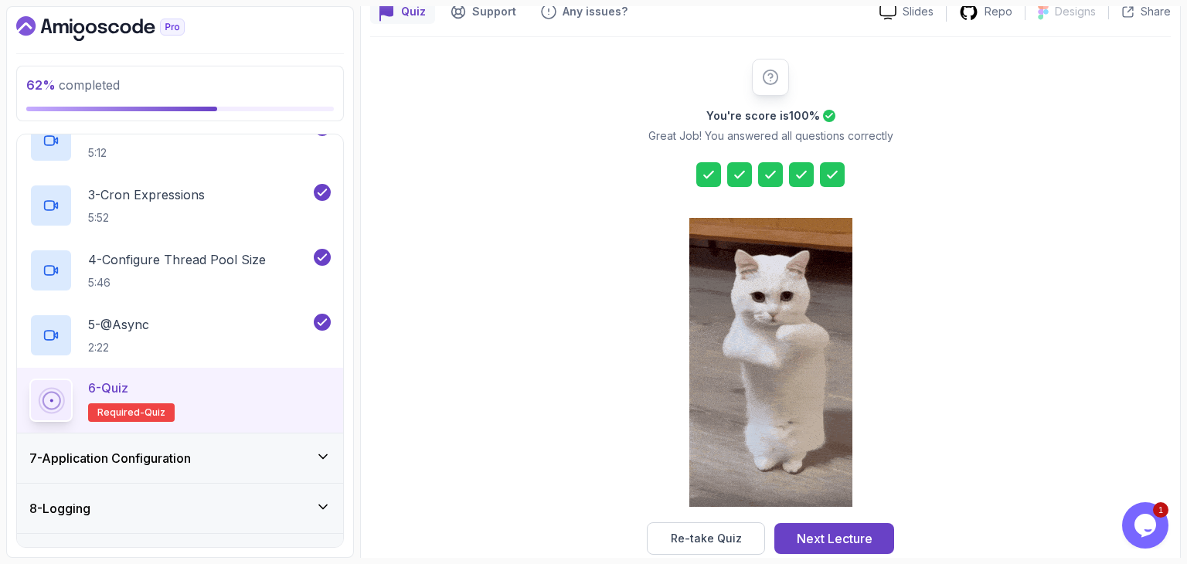
scroll to position [176, 0]
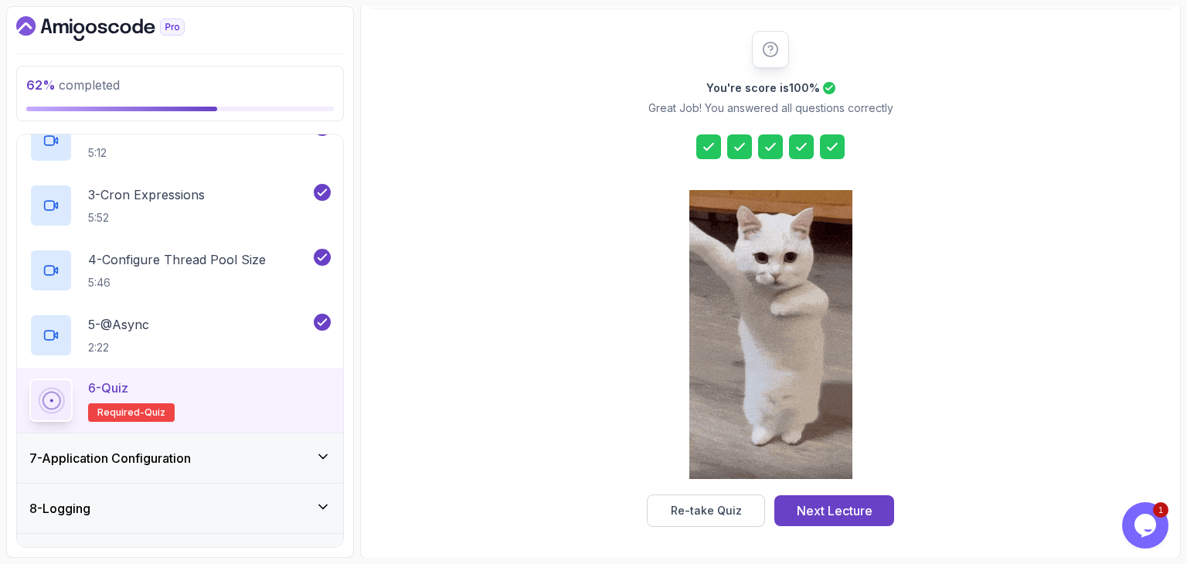
click at [824, 520] on button "Next Lecture" at bounding box center [834, 510] width 120 height 31
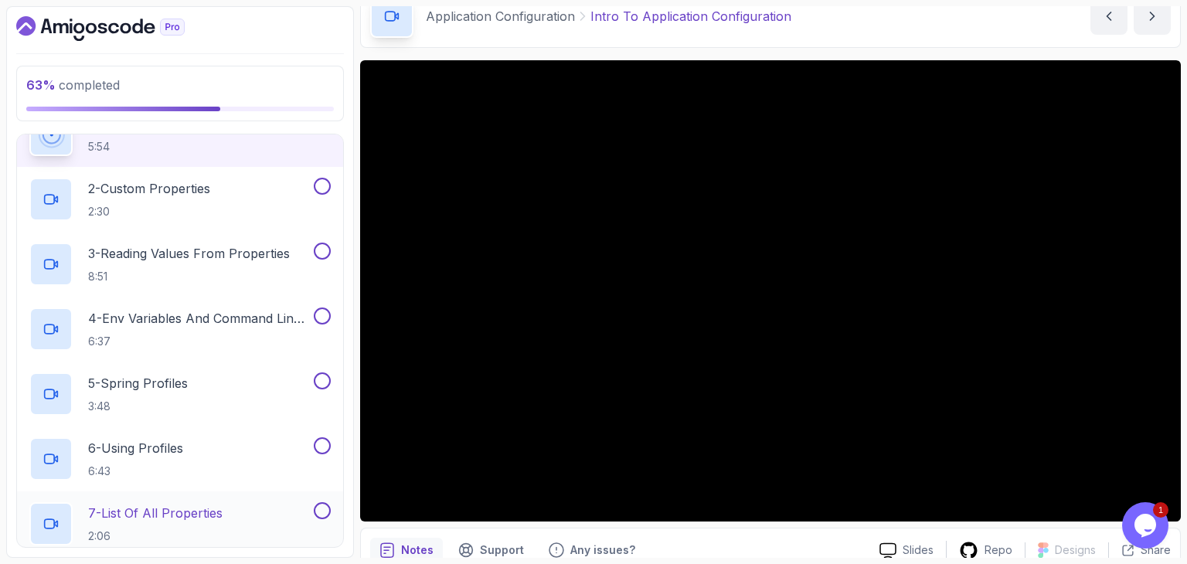
scroll to position [293, 0]
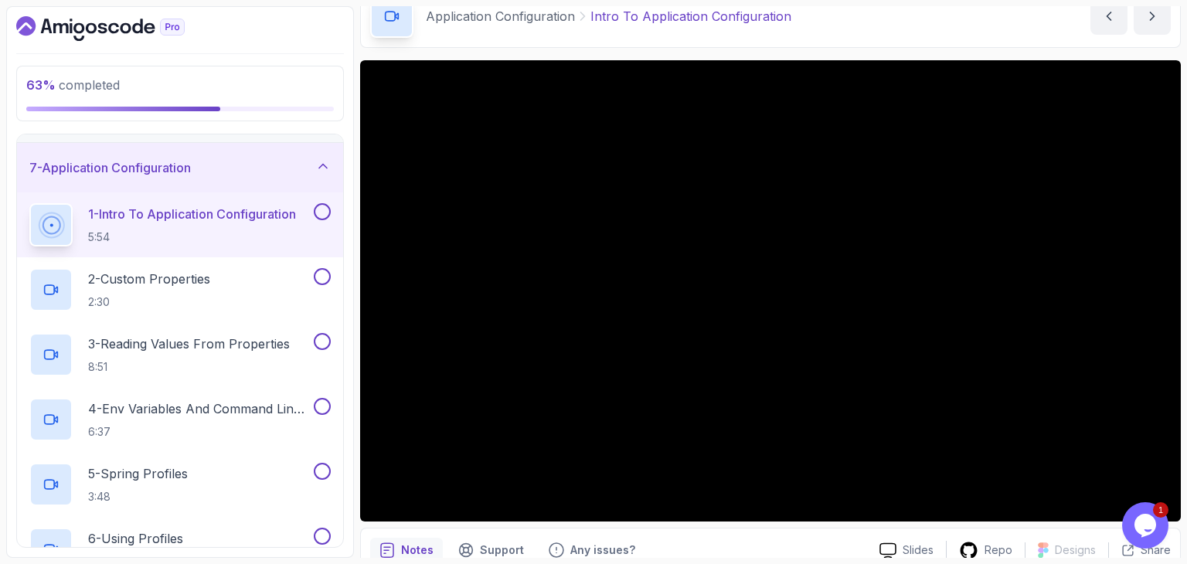
click at [702, 45] on div "Application Configuration Intro To Application Configuration Intro To Applicati…" at bounding box center [770, 16] width 820 height 63
click at [705, 47] on div "Application Configuration Intro To Application Configuration Intro To Applicati…" at bounding box center [770, 16] width 820 height 63
click at [862, 28] on div "Application Configuration Intro To Application Configuration Intro To Applicati…" at bounding box center [770, 16] width 820 height 63
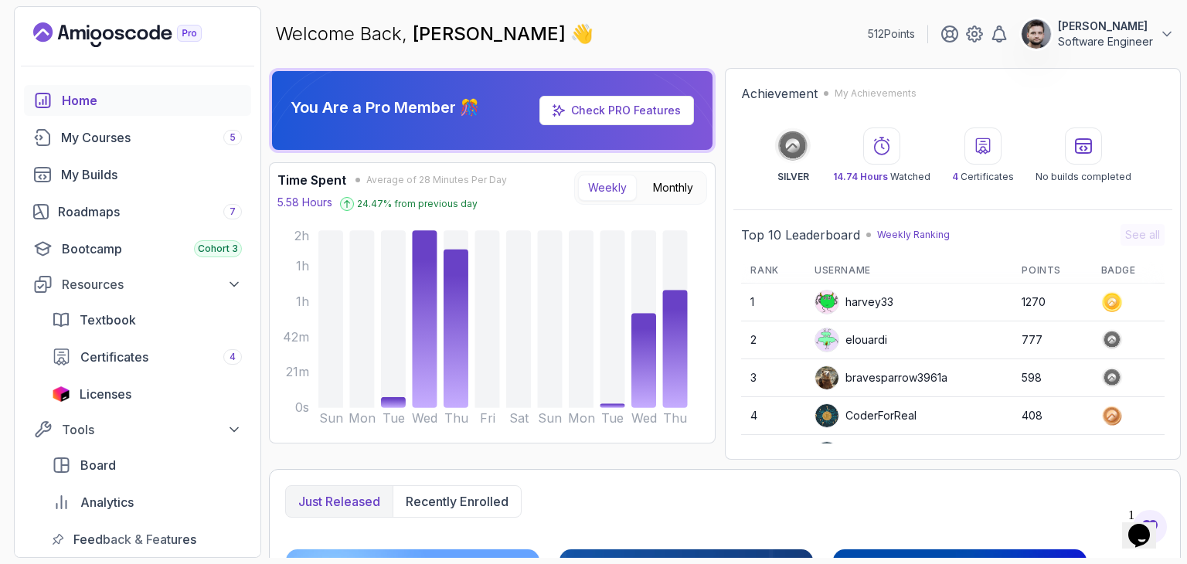
click at [779, 180] on div "SILVER 14.74 Hours Watched 4 Certificates No builds completed" at bounding box center [952, 155] width 423 height 56
